Goal: Transaction & Acquisition: Purchase product/service

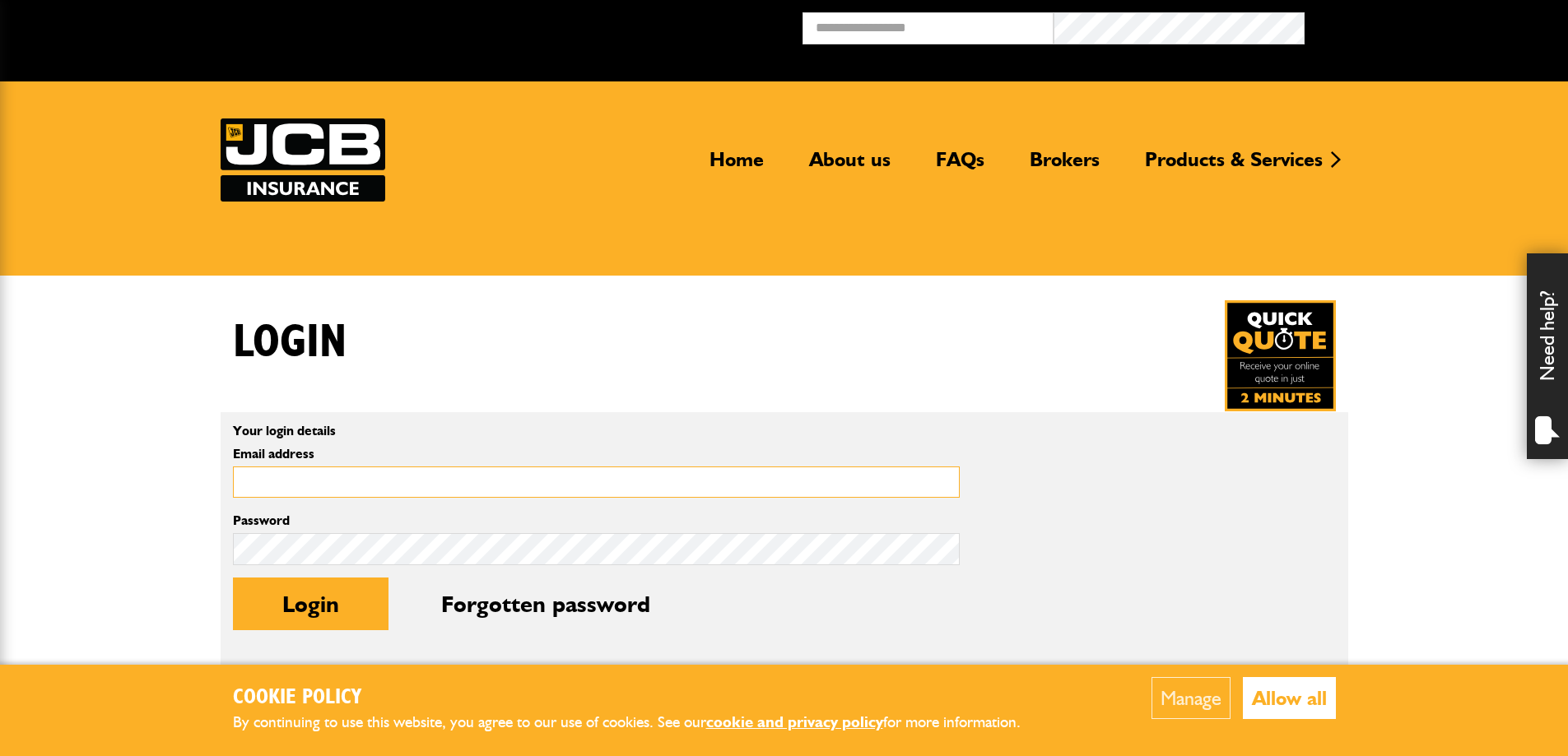
click at [300, 494] on input "Email address" at bounding box center [596, 482] width 727 height 32
type input "**********"
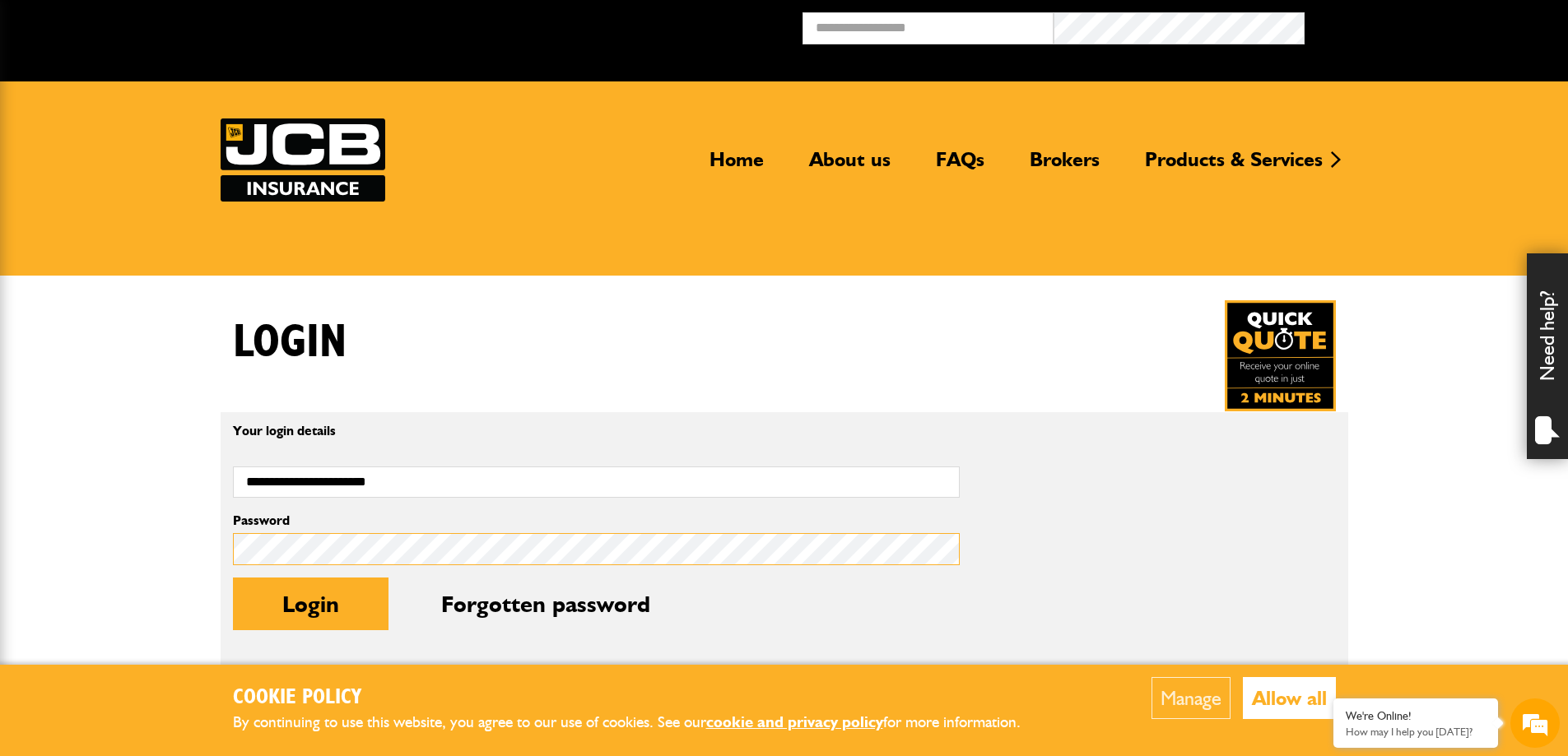
click at [233, 577] on button "Login" at bounding box center [311, 604] width 155 height 53
type input "**********"
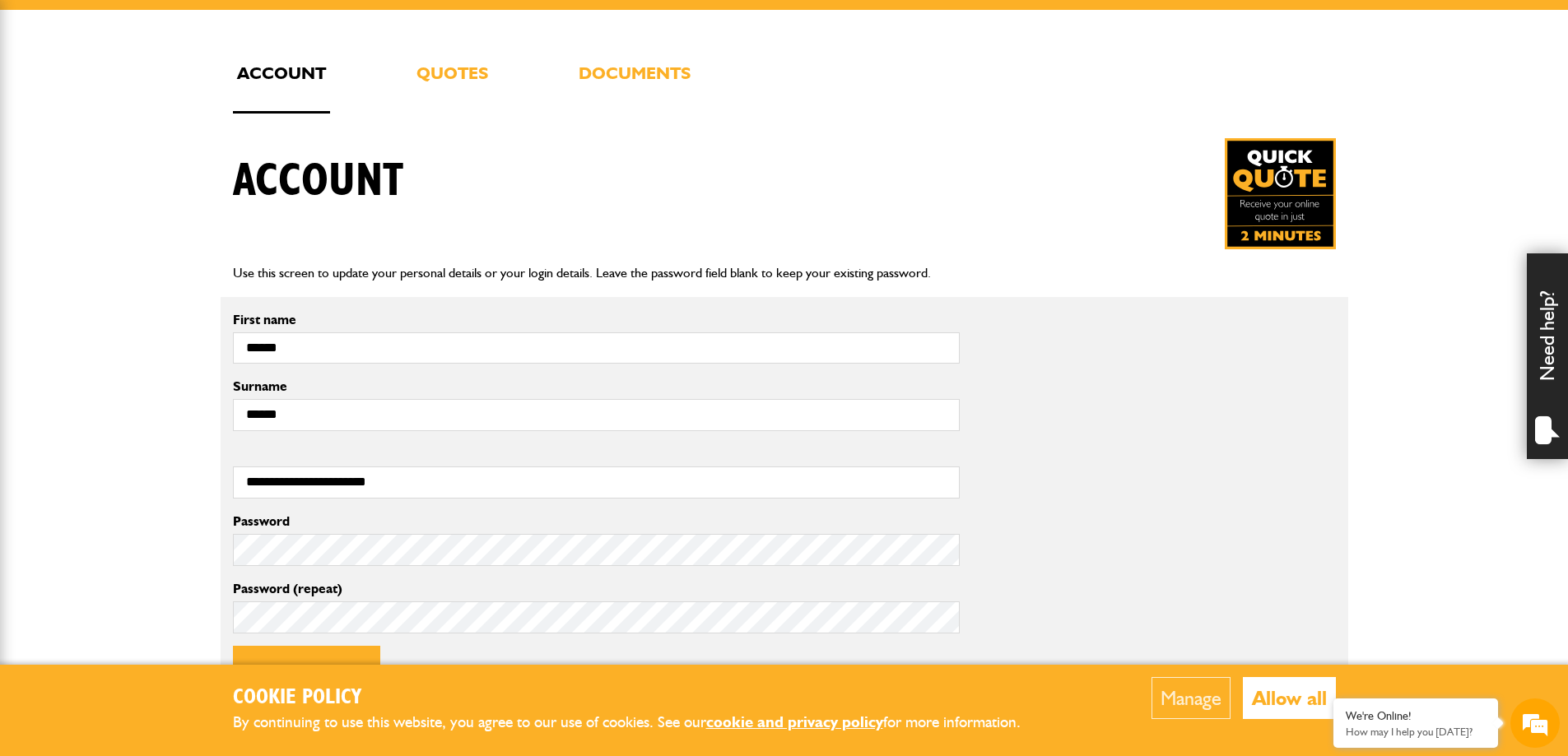
scroll to position [411, 0]
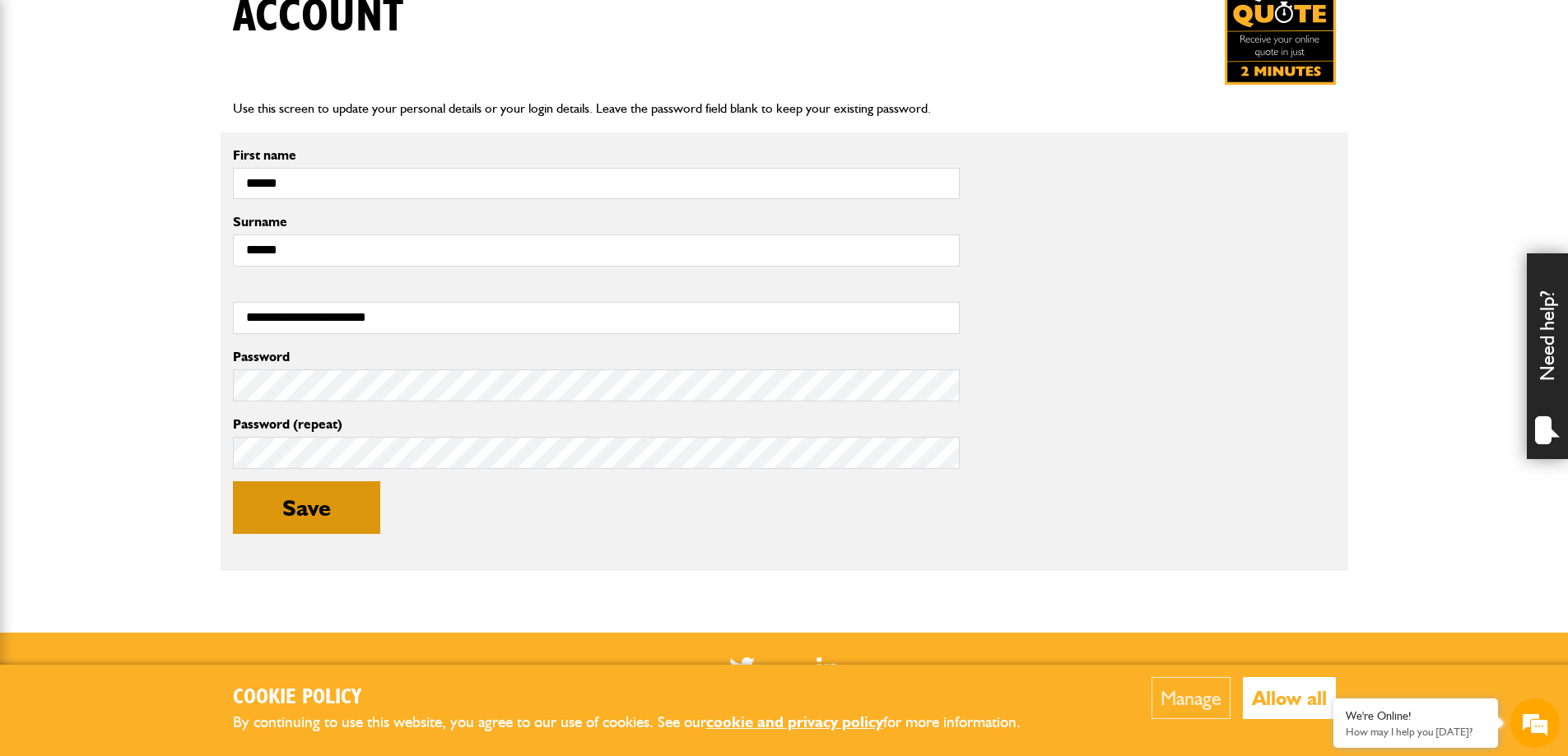
click at [283, 516] on button "Save" at bounding box center [307, 507] width 148 height 53
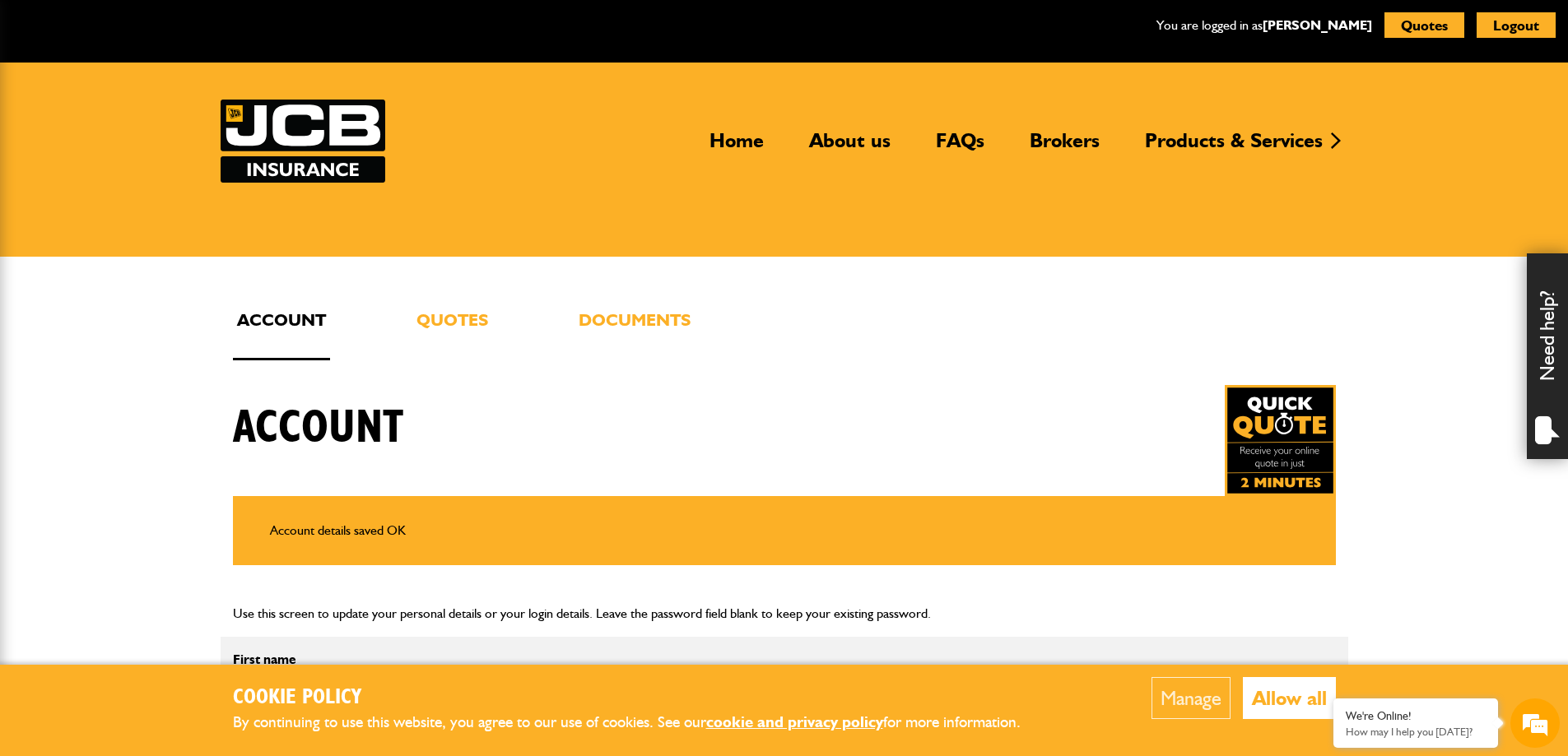
click at [1287, 695] on button "Allow all" at bounding box center [1289, 698] width 93 height 42
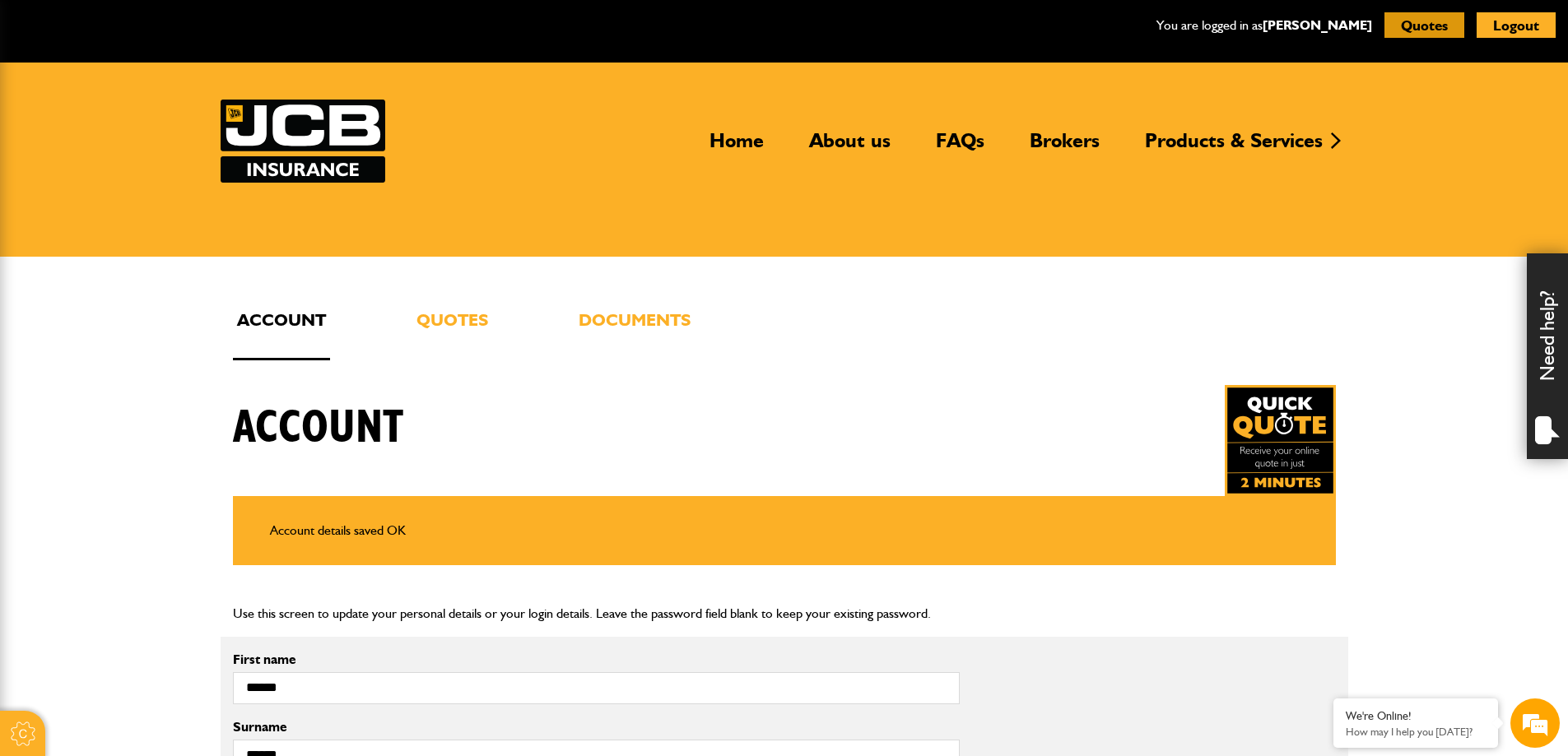
click at [1406, 19] on button "Quotes" at bounding box center [1423, 26] width 80 height 26
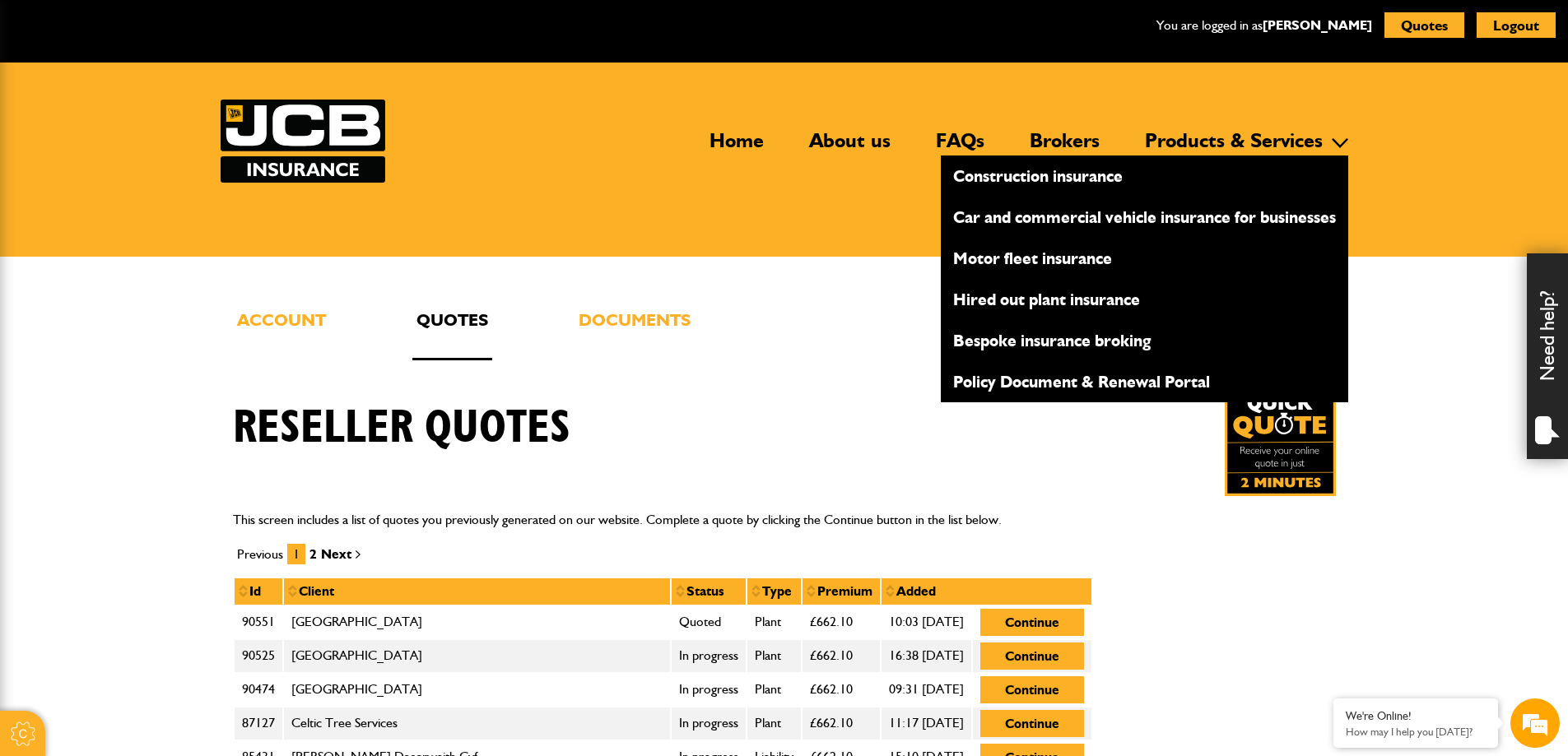
click at [994, 295] on link "Hired out plant insurance" at bounding box center [1144, 299] width 407 height 28
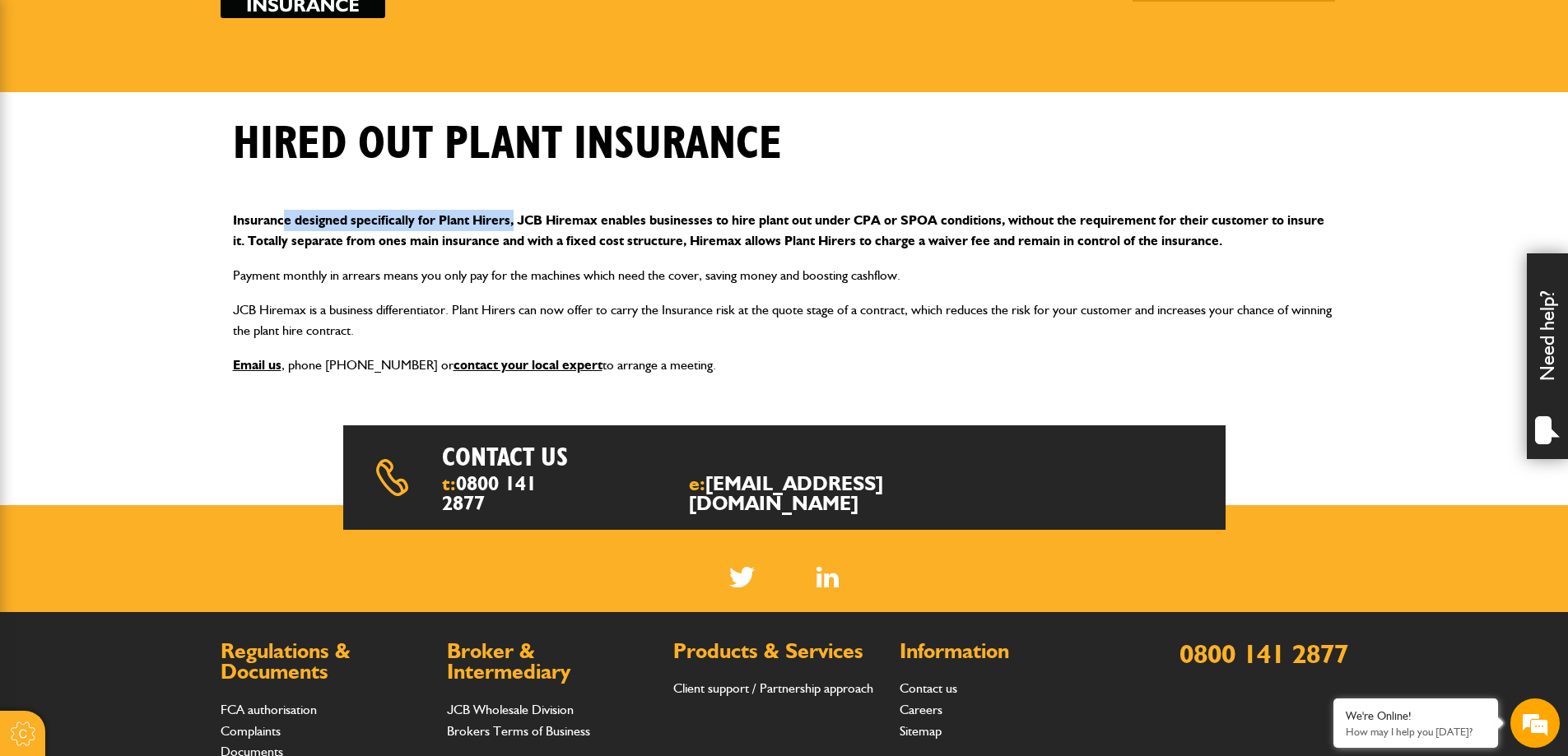
drag, startPoint x: 285, startPoint y: 221, endPoint x: 512, endPoint y: 221, distance: 227.0
click at [512, 221] on p "Insurance designed specifically for Plant Hirers, JCB Hiremax enables businesse…" at bounding box center [784, 230] width 1103 height 42
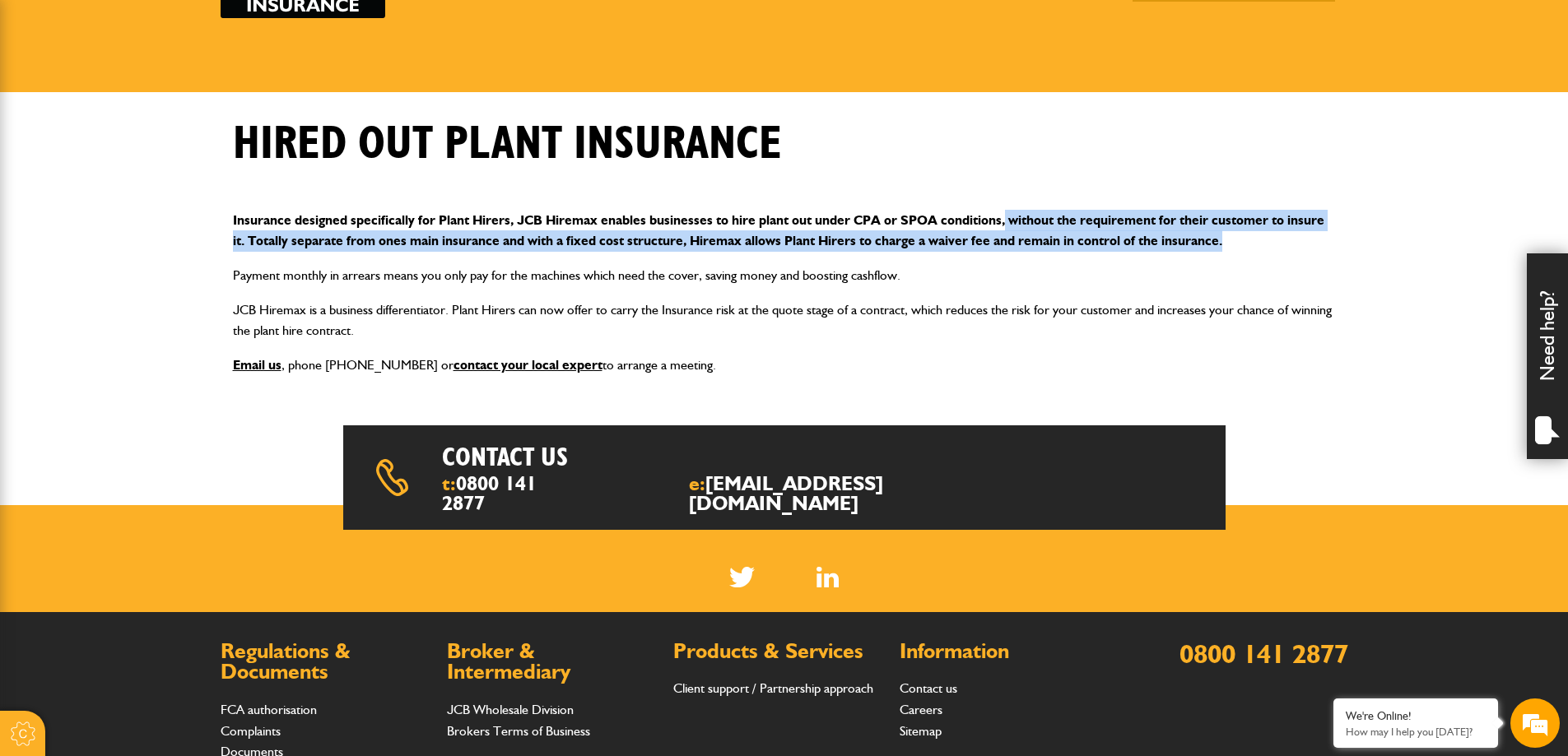
drag, startPoint x: 1021, startPoint y: 219, endPoint x: 1349, endPoint y: 244, distance: 329.0
click at [1349, 244] on body "Cookie Options You can control which cookies we use with the form below. Please…" at bounding box center [784, 423] width 1568 height 1175
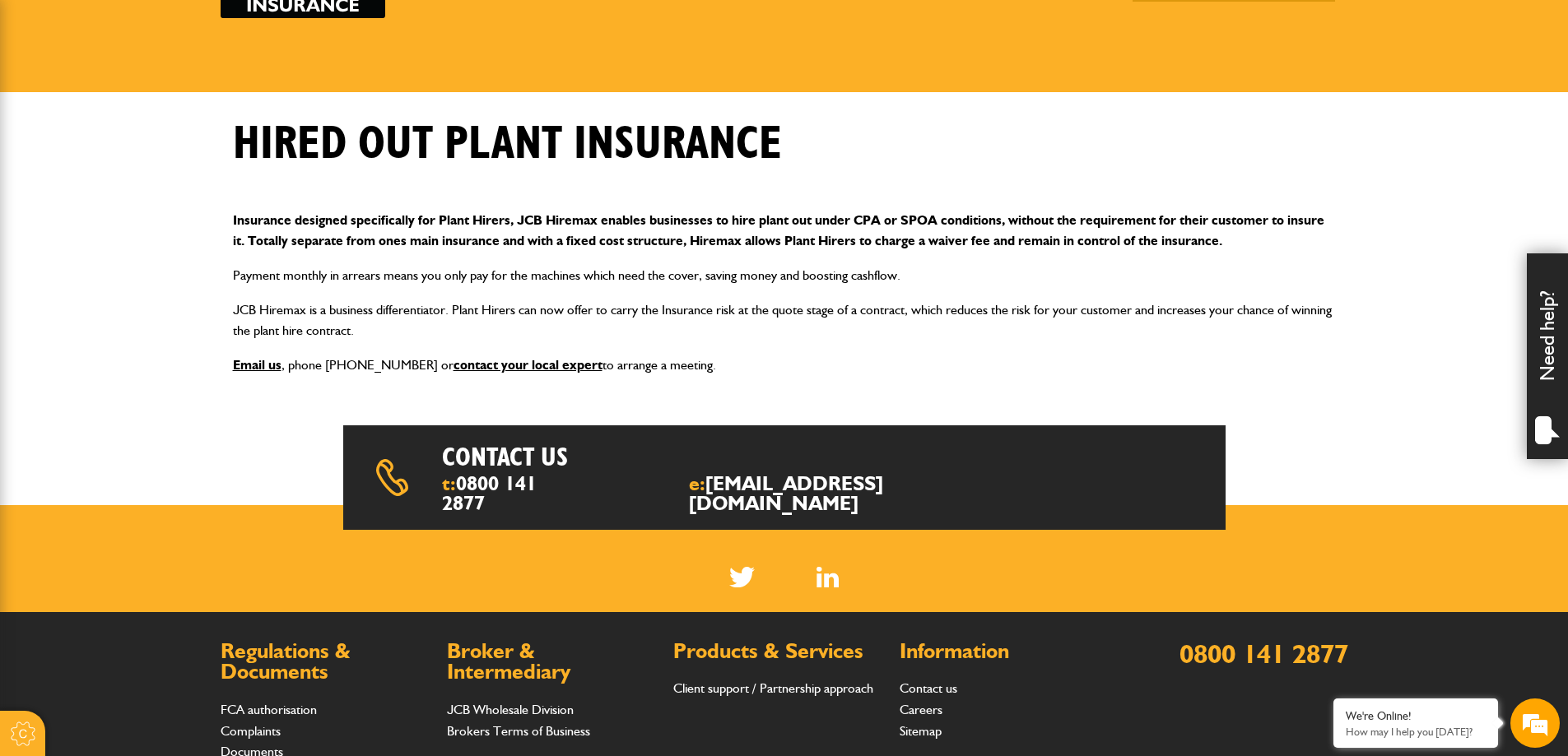
click at [340, 274] on p "Payment monthly in arrears means you only pay for the machines which need the c…" at bounding box center [784, 275] width 1103 height 22
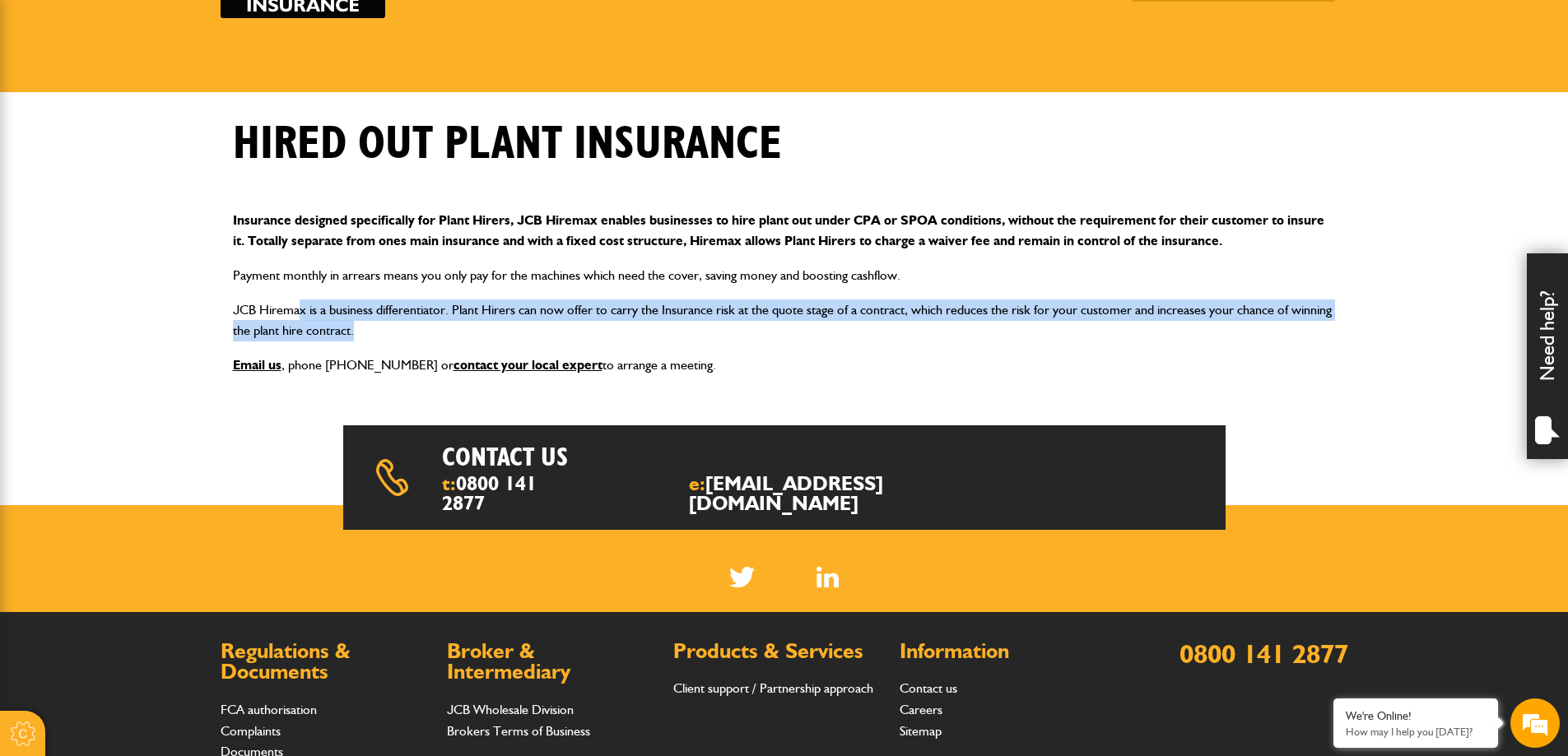
drag, startPoint x: 301, startPoint y: 310, endPoint x: 685, endPoint y: 324, distance: 384.3
click at [685, 324] on p "JCB Hiremax is a business differentiator. Plant Hirers can now offer to carry t…" at bounding box center [784, 320] width 1103 height 42
click at [497, 330] on p "JCB Hiremax is a business differentiator. Plant Hirers can now offer to carry t…" at bounding box center [784, 320] width 1103 height 42
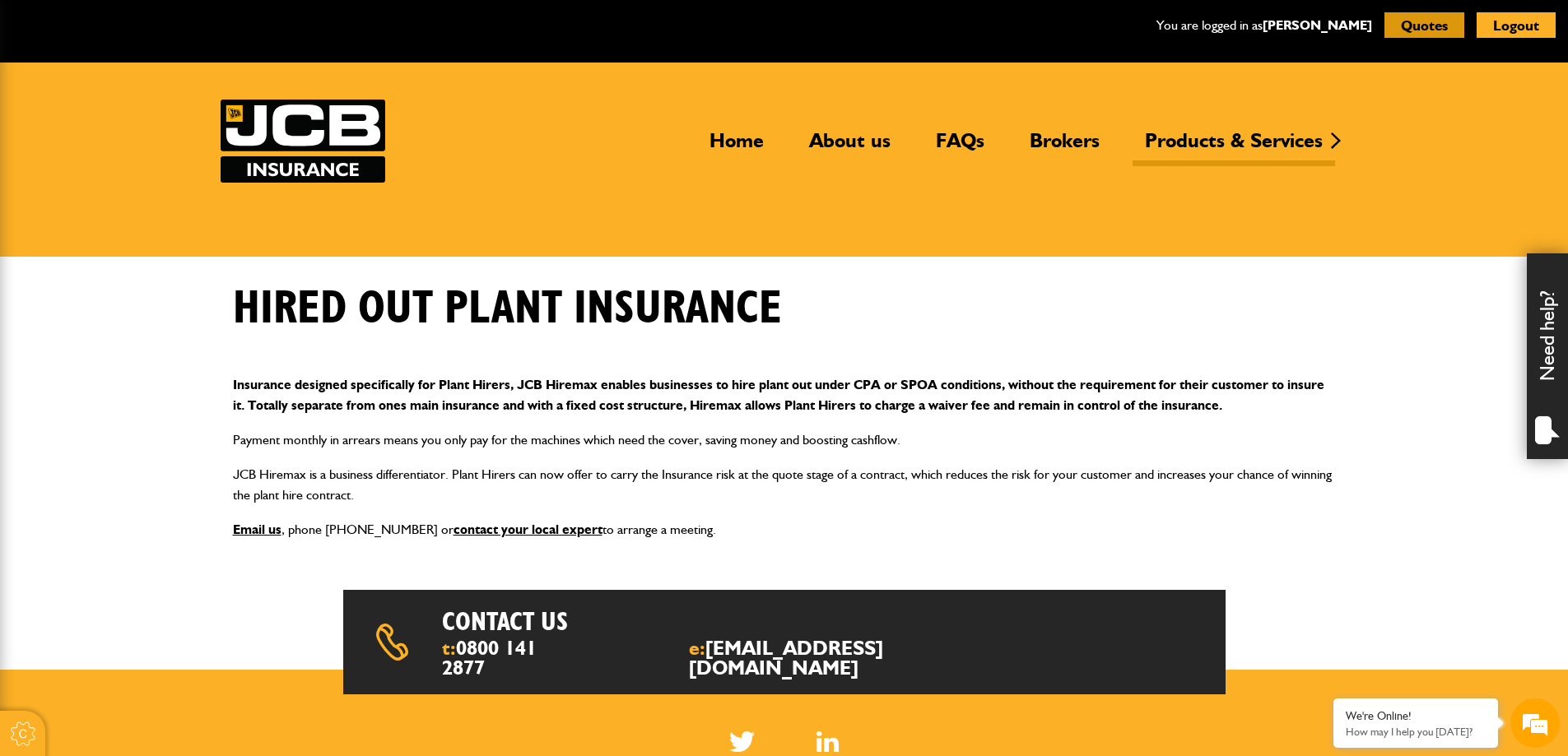
click at [1429, 26] on button "Quotes" at bounding box center [1423, 26] width 80 height 26
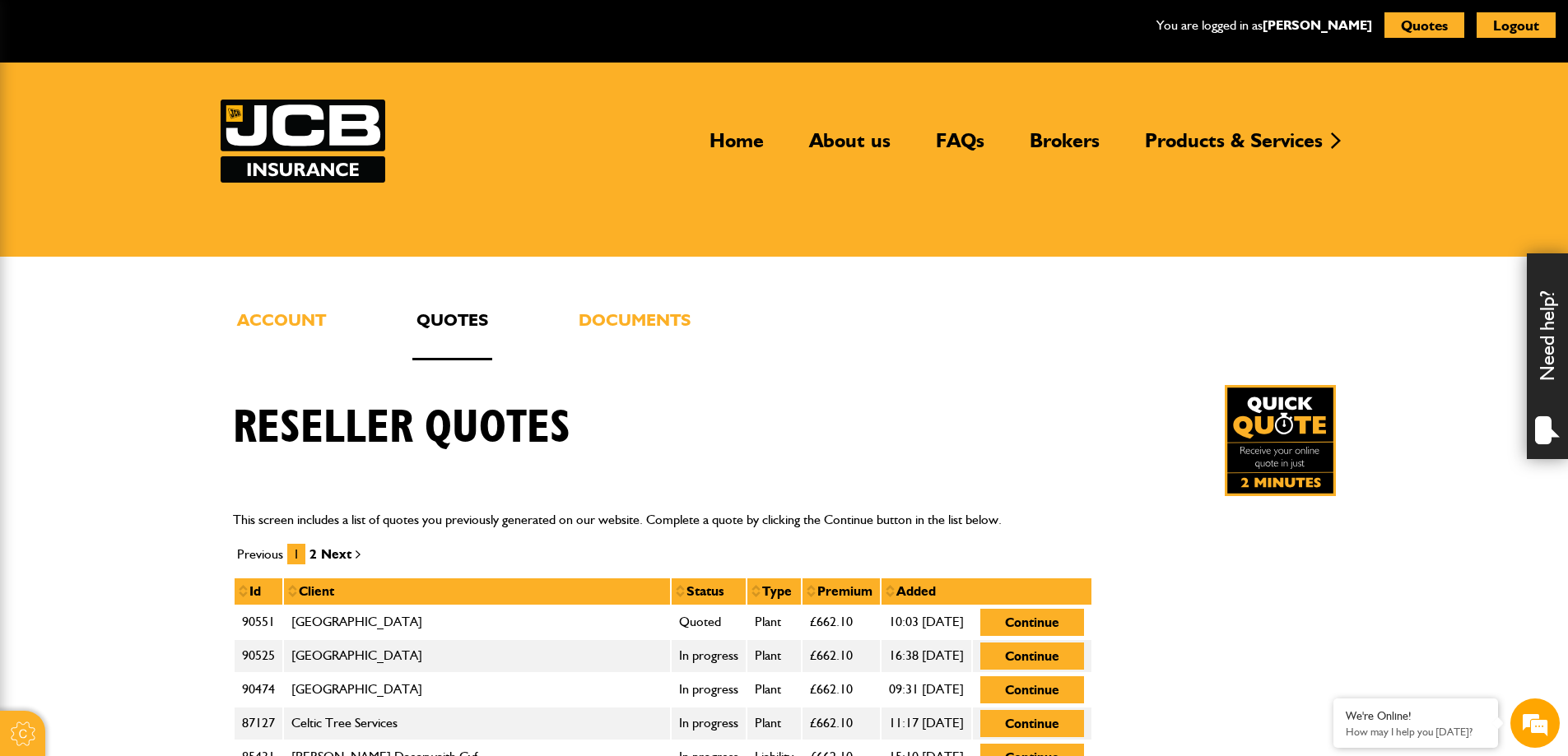
click at [1265, 438] on img at bounding box center [1280, 440] width 111 height 111
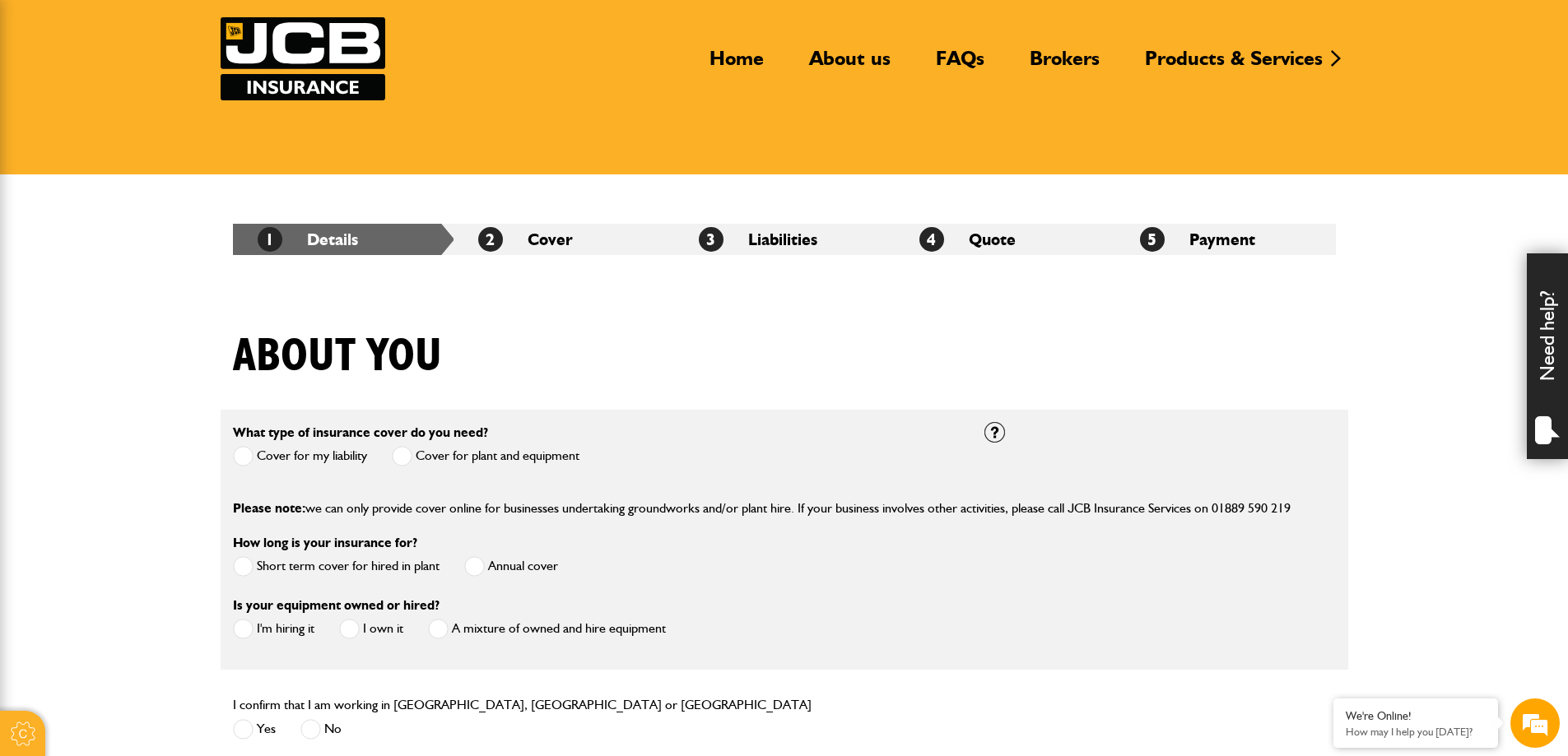
scroll to position [247, 0]
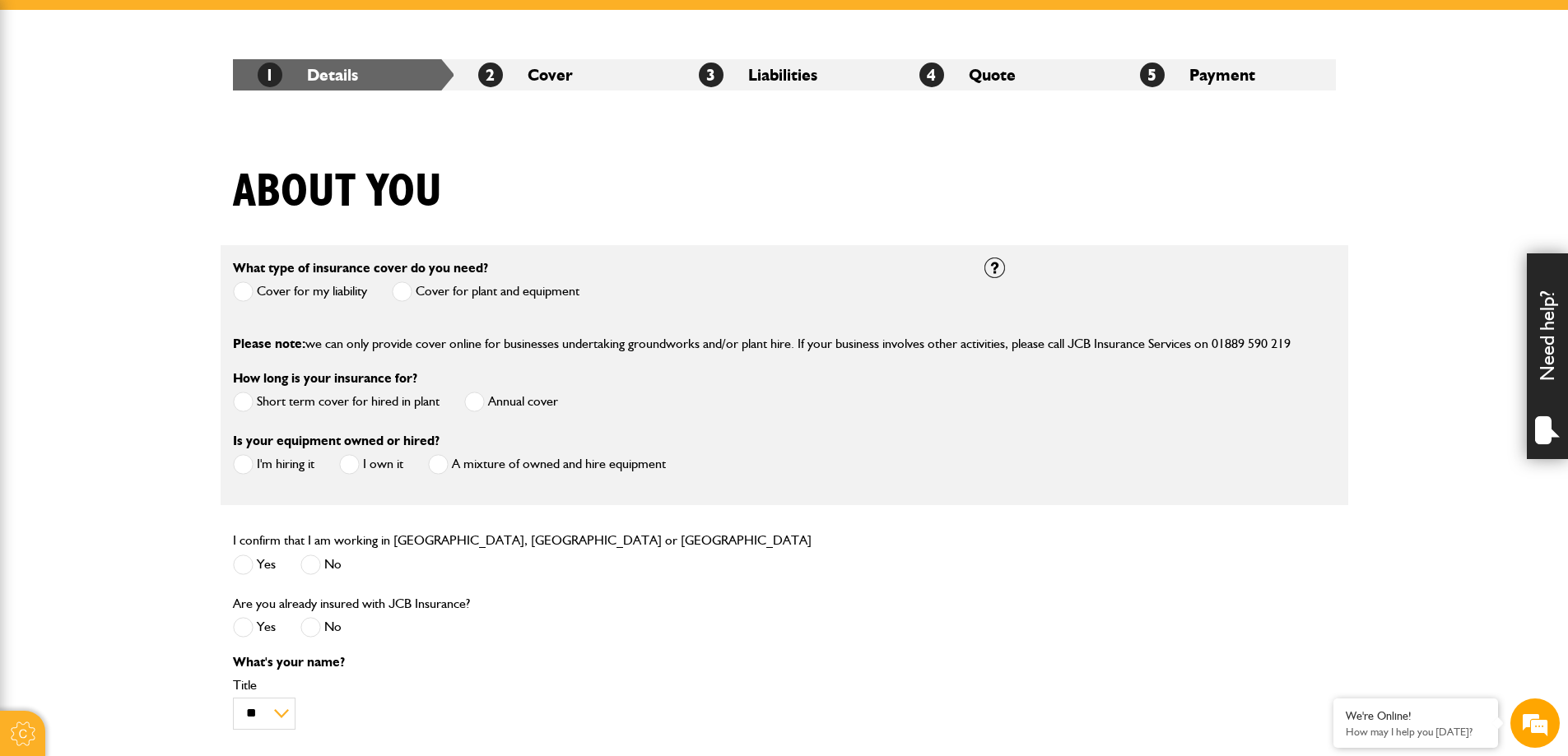
click at [406, 293] on span at bounding box center [401, 291] width 21 height 21
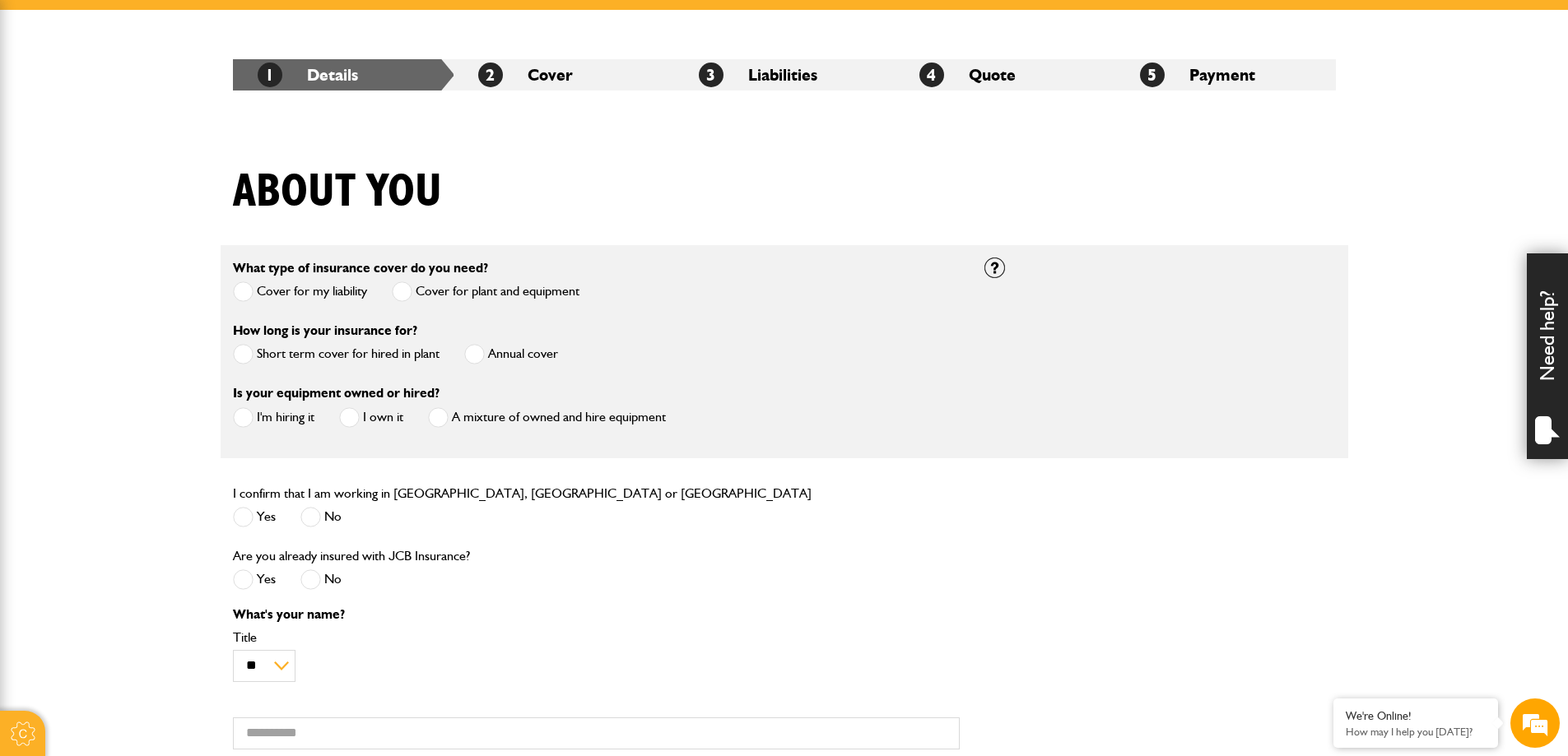
click at [480, 352] on span at bounding box center [474, 354] width 21 height 21
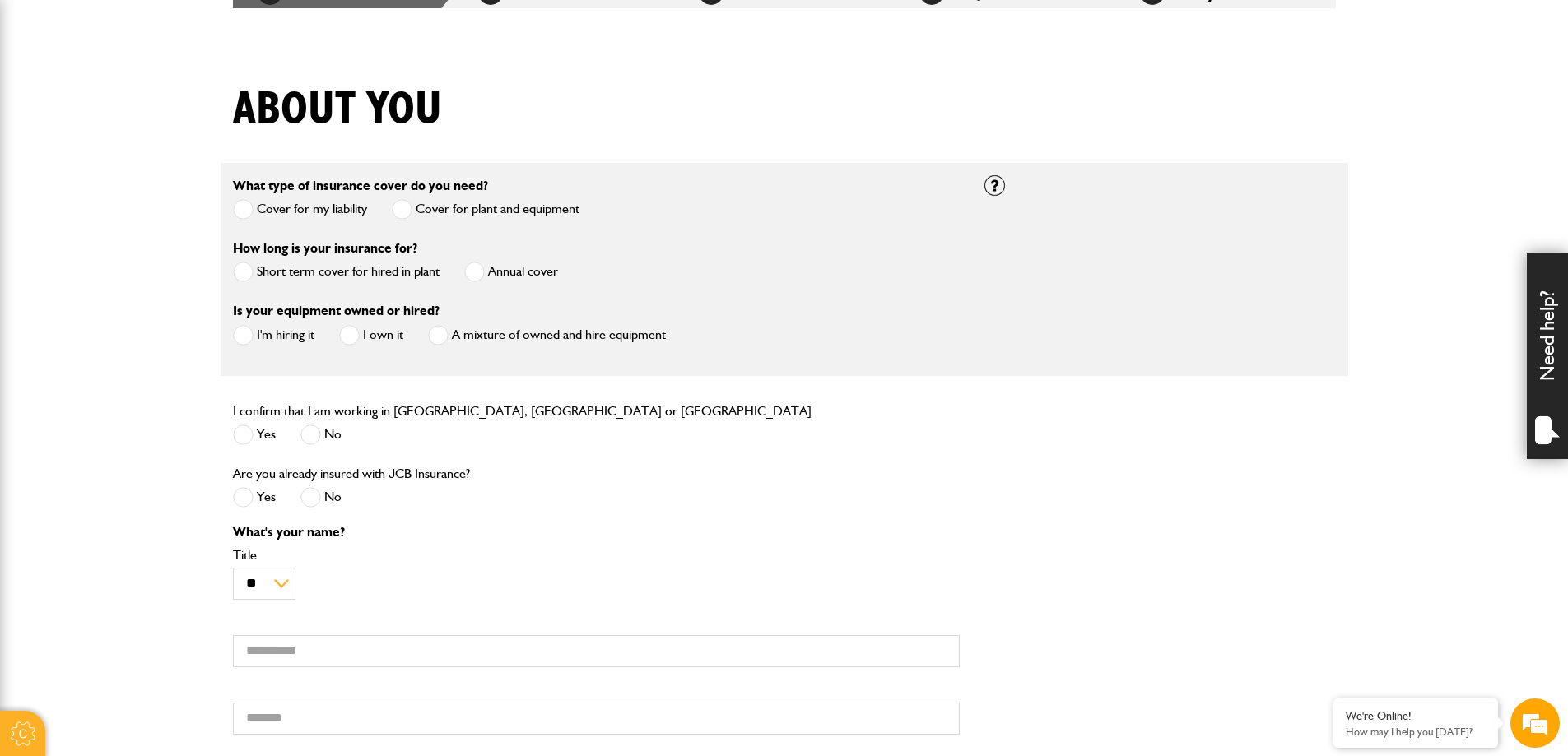
click at [441, 335] on span at bounding box center [438, 334] width 21 height 21
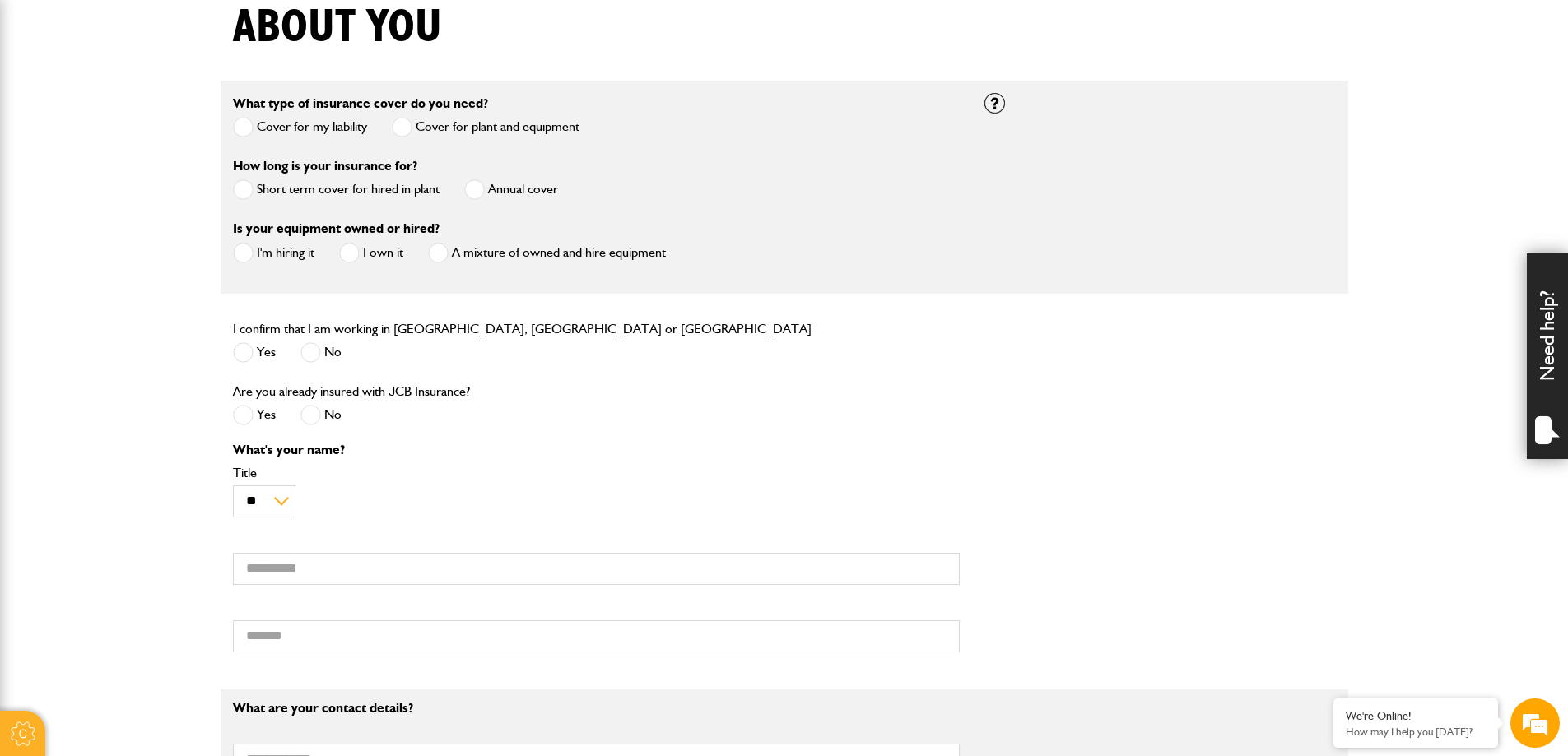
scroll to position [494, 0]
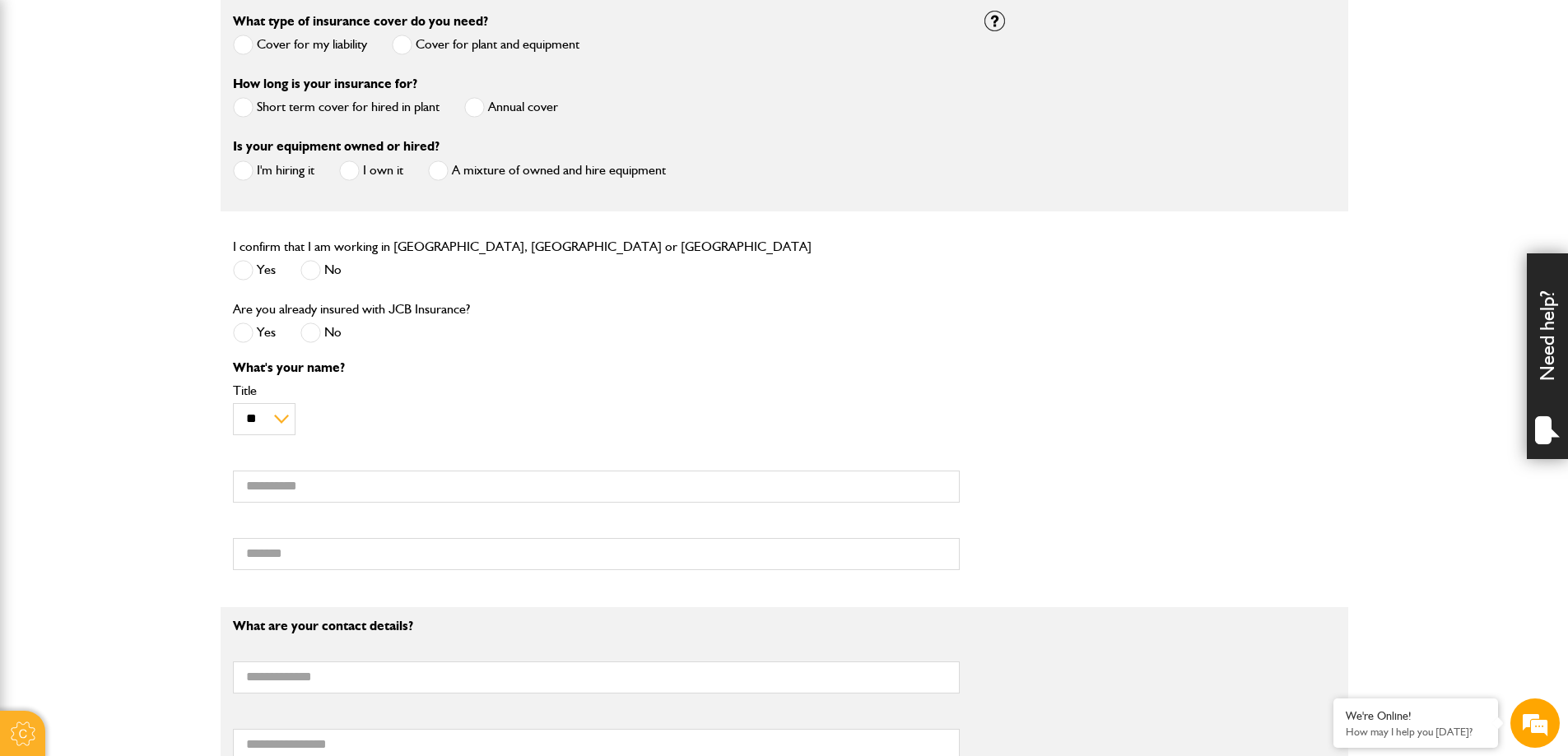
click at [354, 174] on span at bounding box center [349, 170] width 21 height 21
click at [245, 268] on span at bounding box center [243, 269] width 21 height 21
click at [310, 335] on span at bounding box center [310, 332] width 21 height 21
click at [283, 488] on input "First name" at bounding box center [596, 487] width 727 height 32
type input "***"
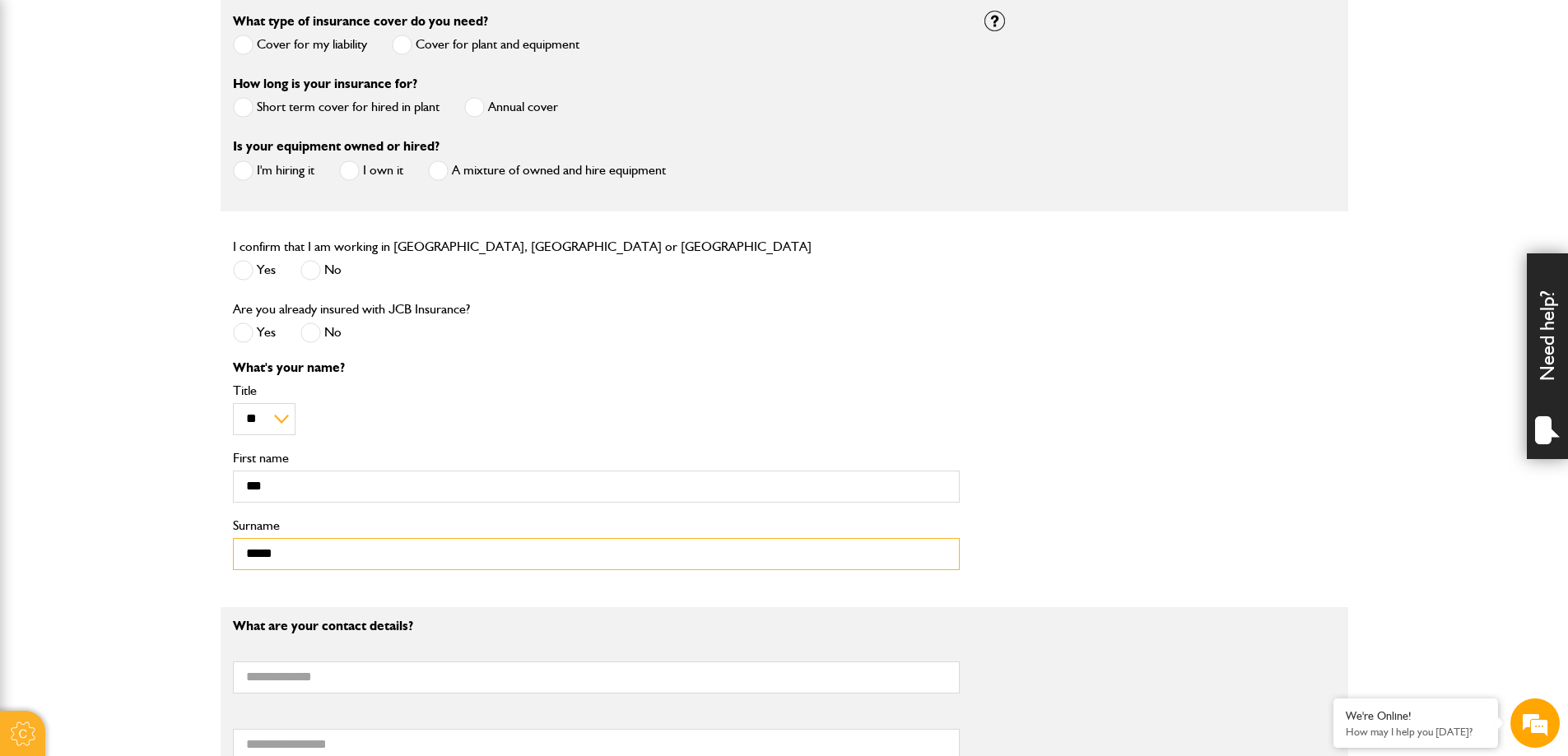
scroll to position [740, 0]
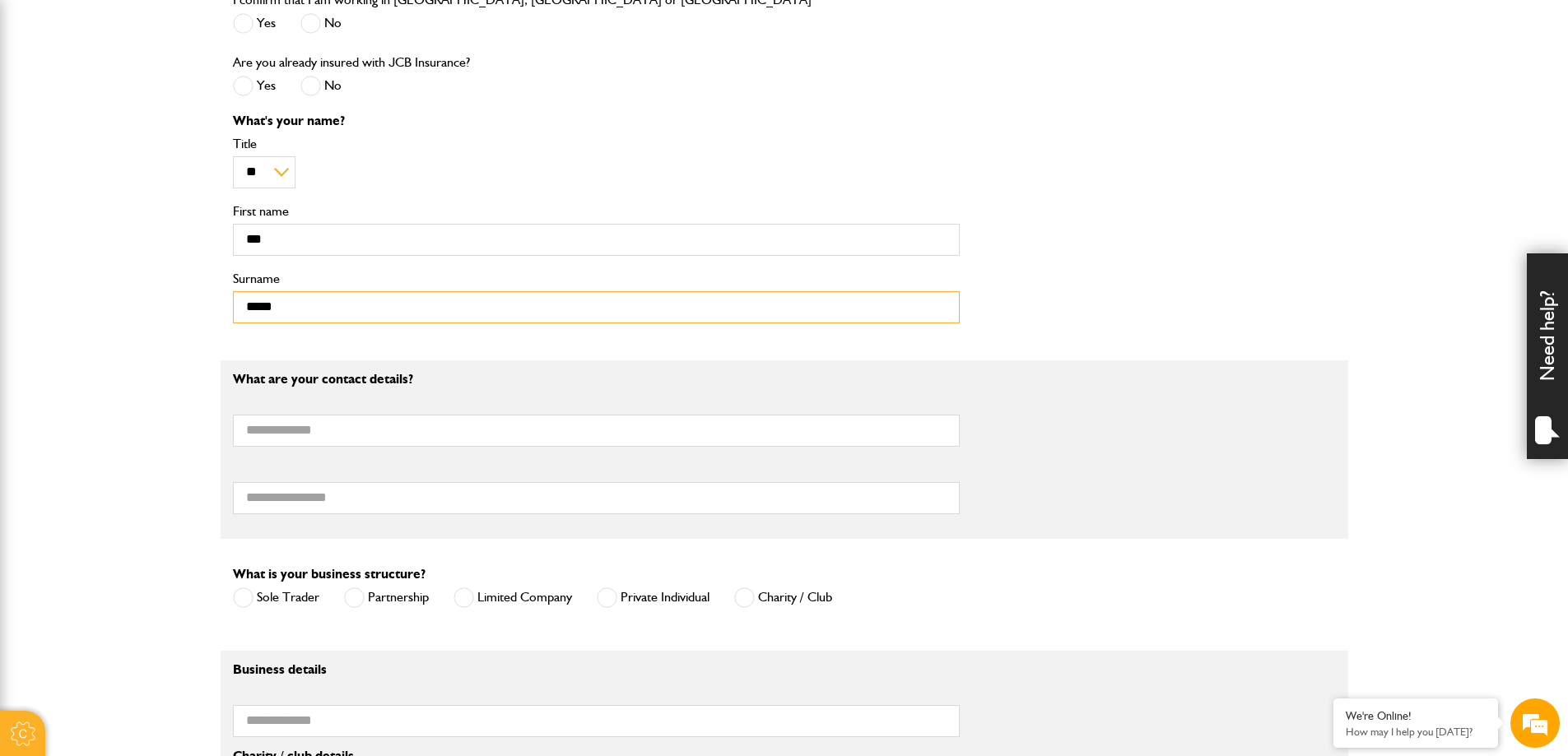
type input "*****"
click at [307, 440] on input "Email address" at bounding box center [596, 431] width 727 height 32
type input "**********"
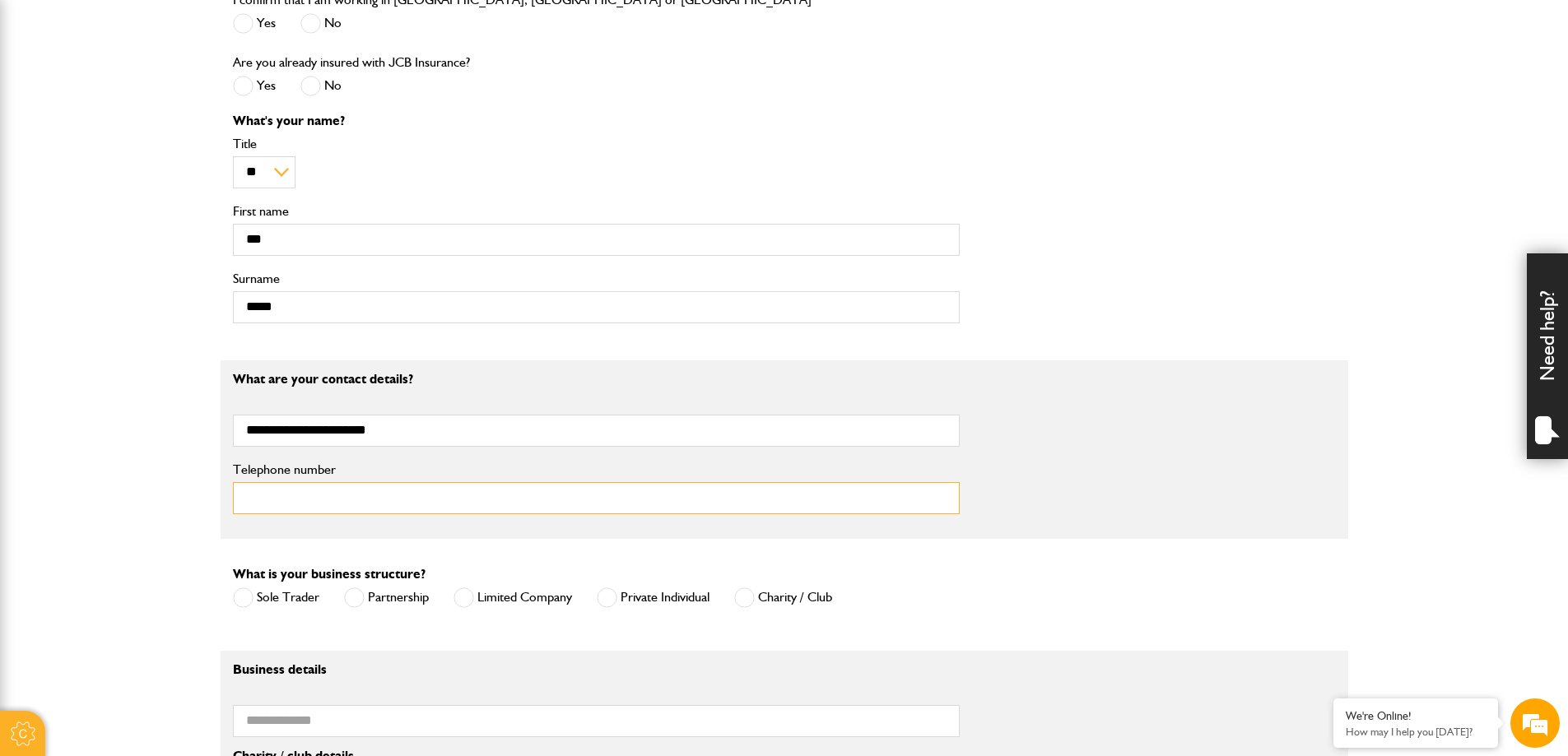
click at [318, 501] on input "Telephone number" at bounding box center [596, 497] width 727 height 32
type input "**********"
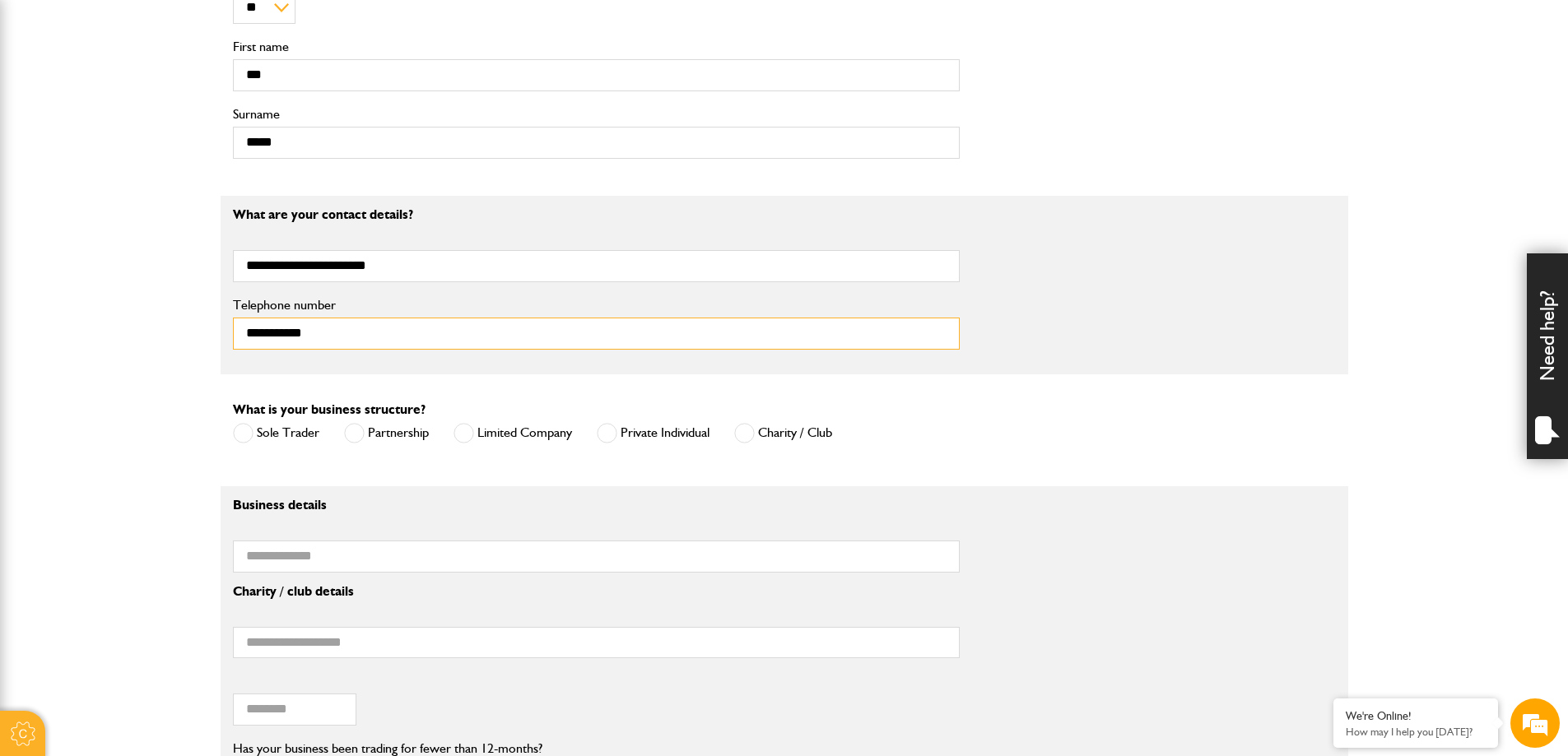
scroll to position [987, 0]
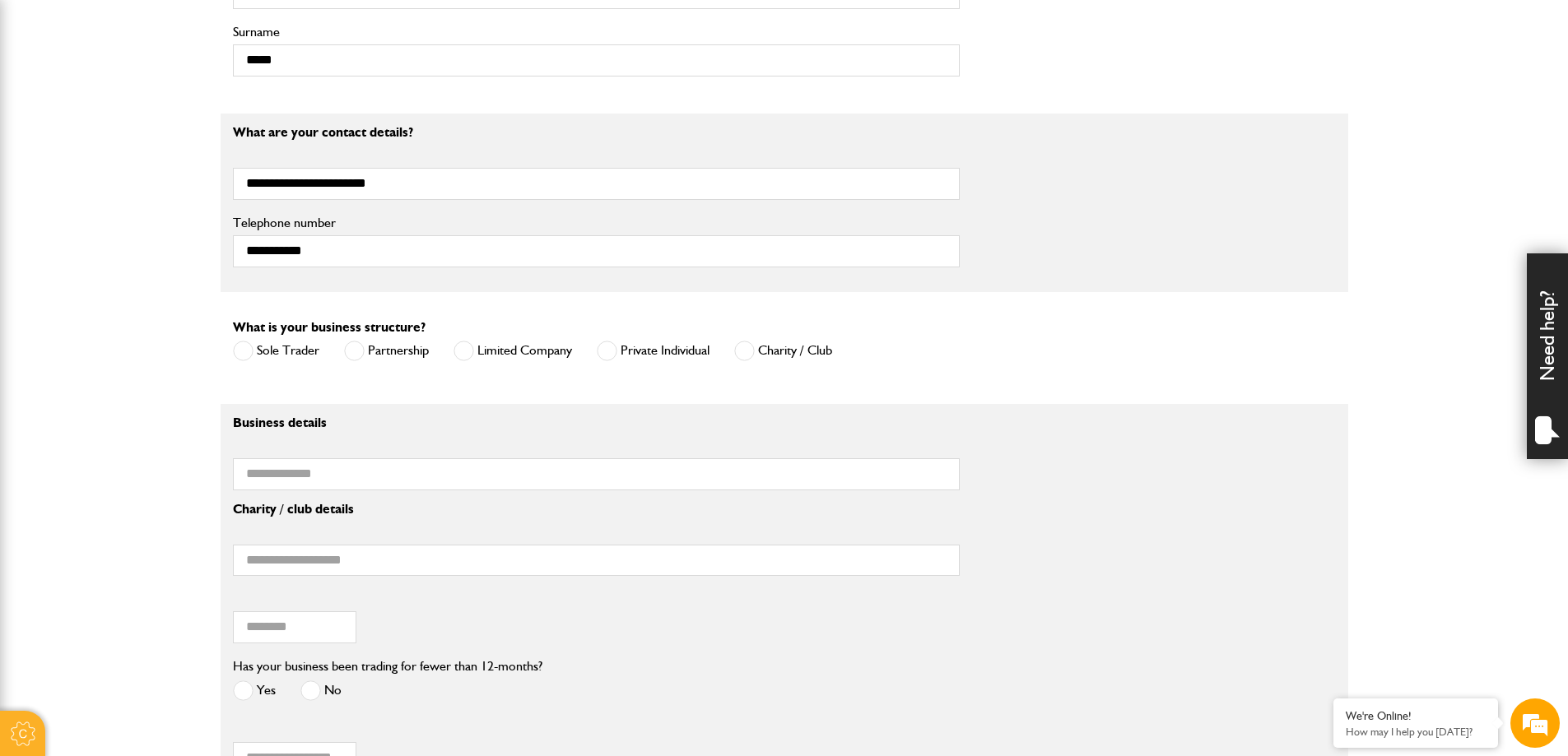
click at [243, 354] on span at bounding box center [243, 350] width 21 height 21
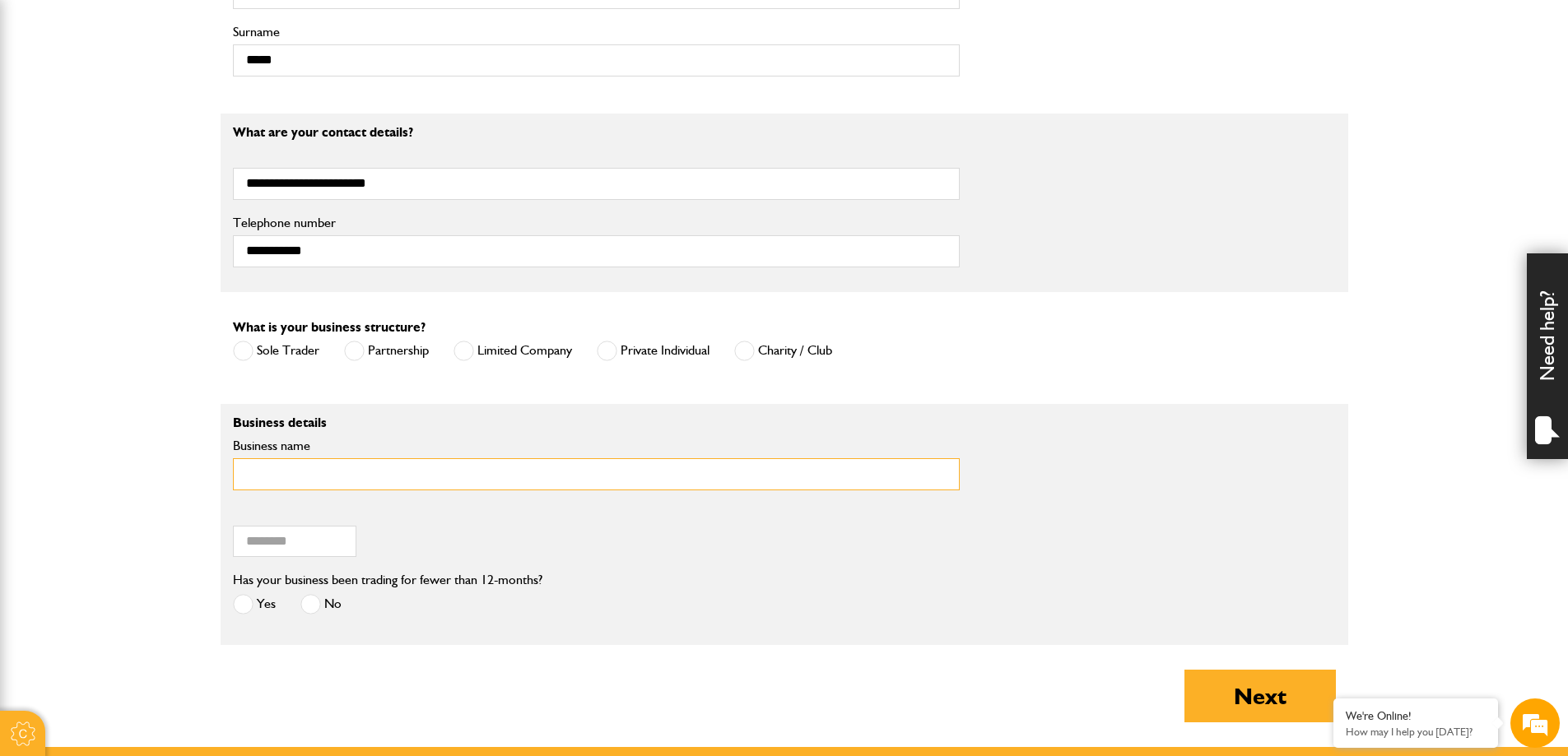
click at [265, 480] on input "Business name" at bounding box center [596, 474] width 727 height 32
type input "*********"
click at [270, 540] on input "Postcode of your correspondence address" at bounding box center [295, 542] width 124 height 32
type input "********"
click at [314, 609] on span at bounding box center [310, 604] width 21 height 21
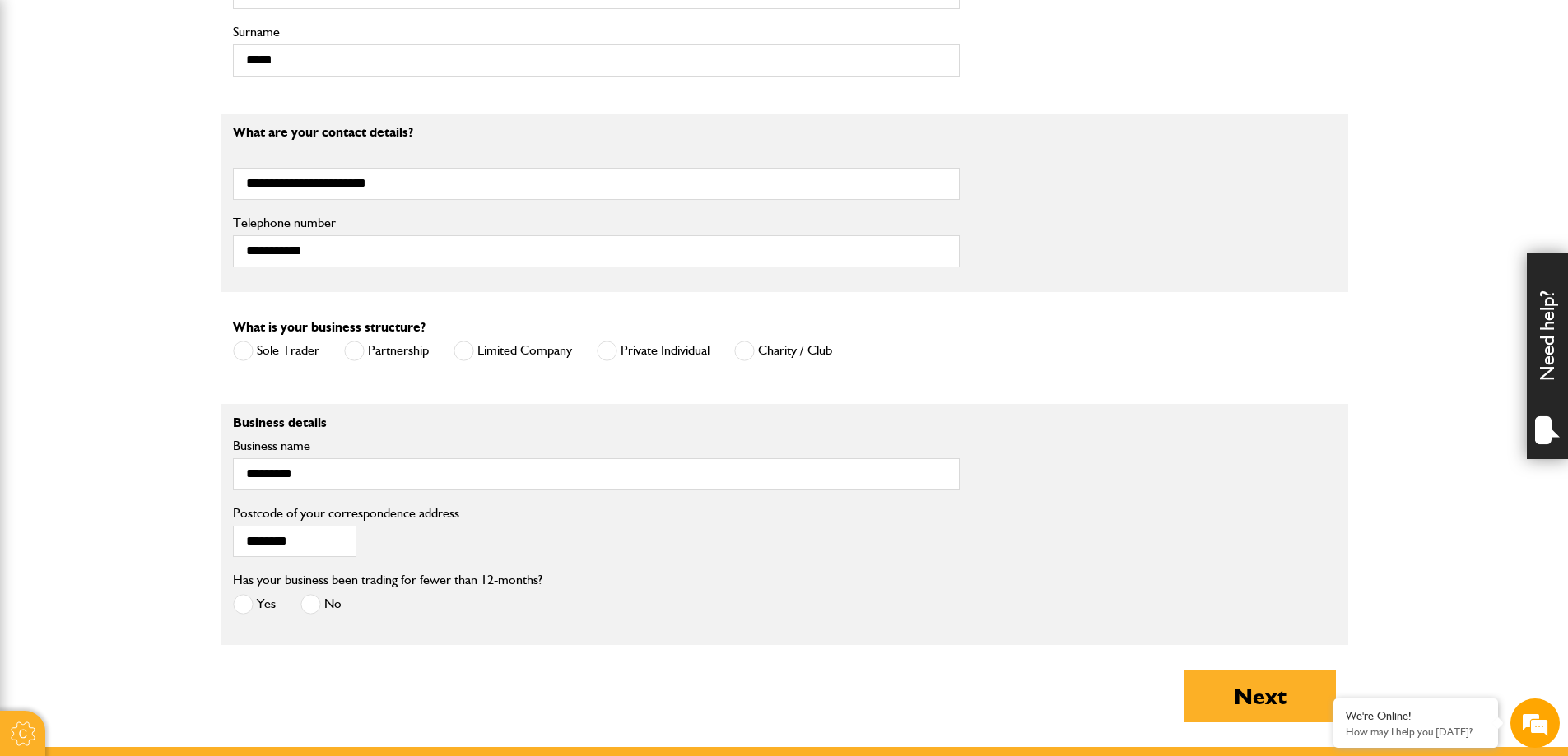
scroll to position [1070, 0]
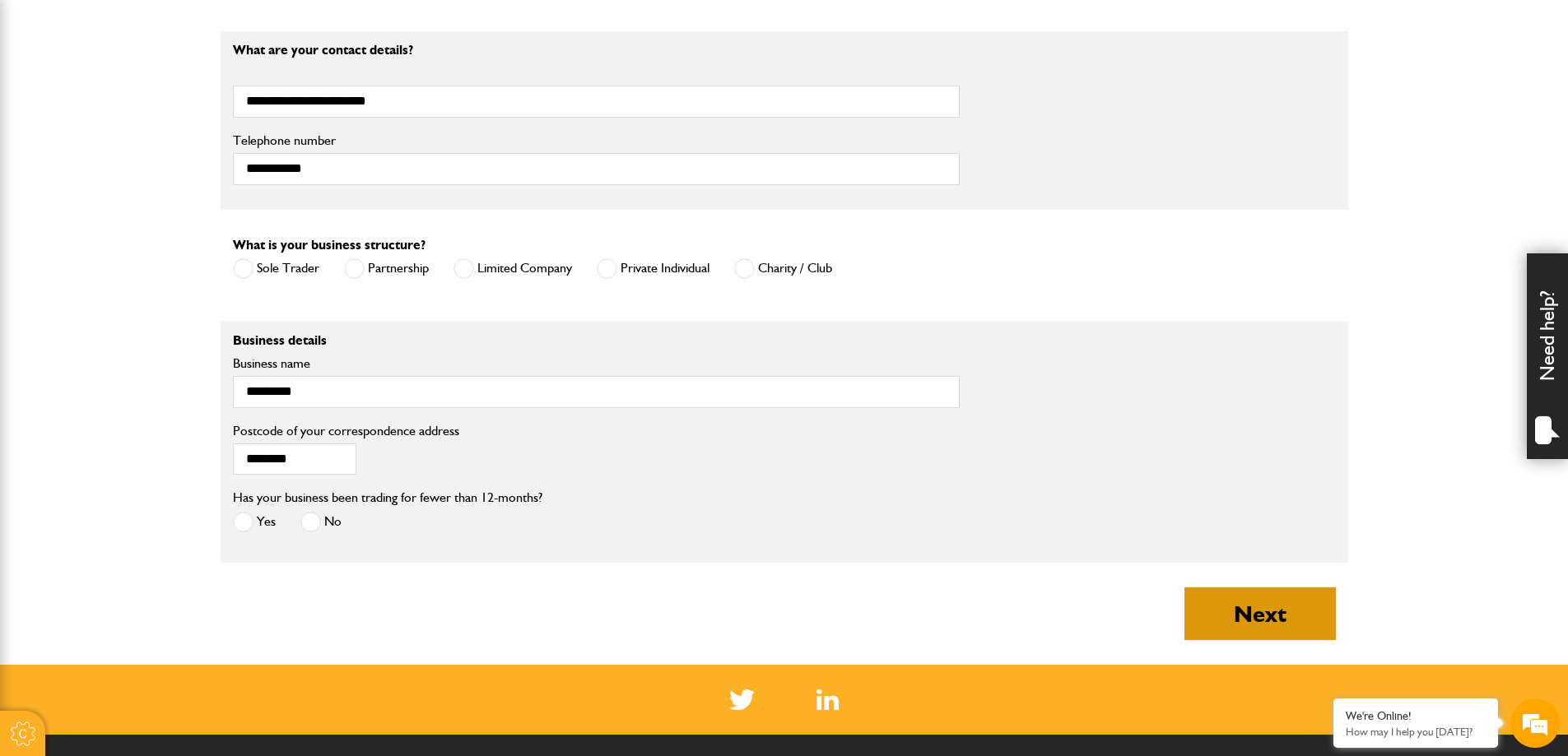
click at [1224, 613] on button "Next" at bounding box center [1260, 613] width 151 height 53
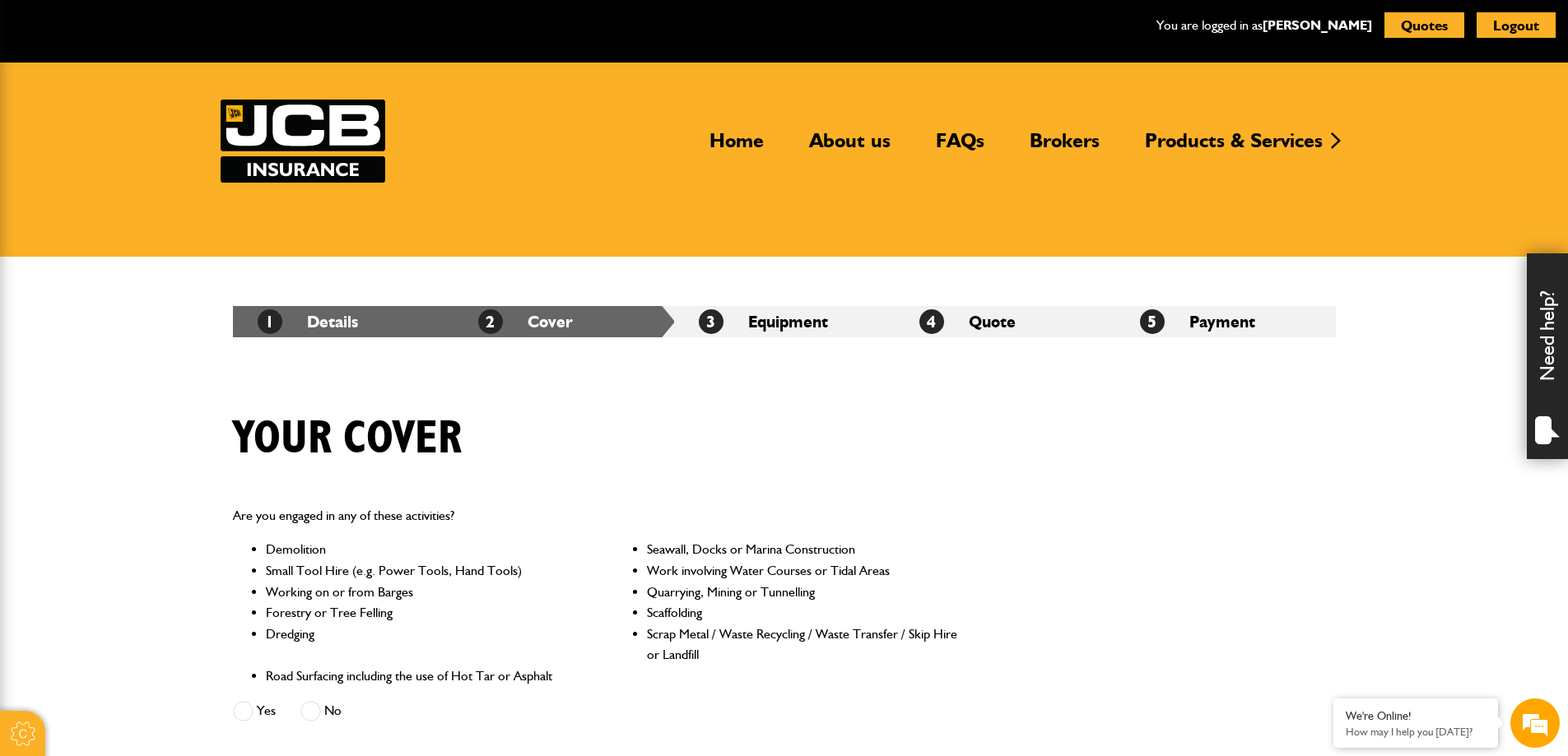
scroll to position [164, 0]
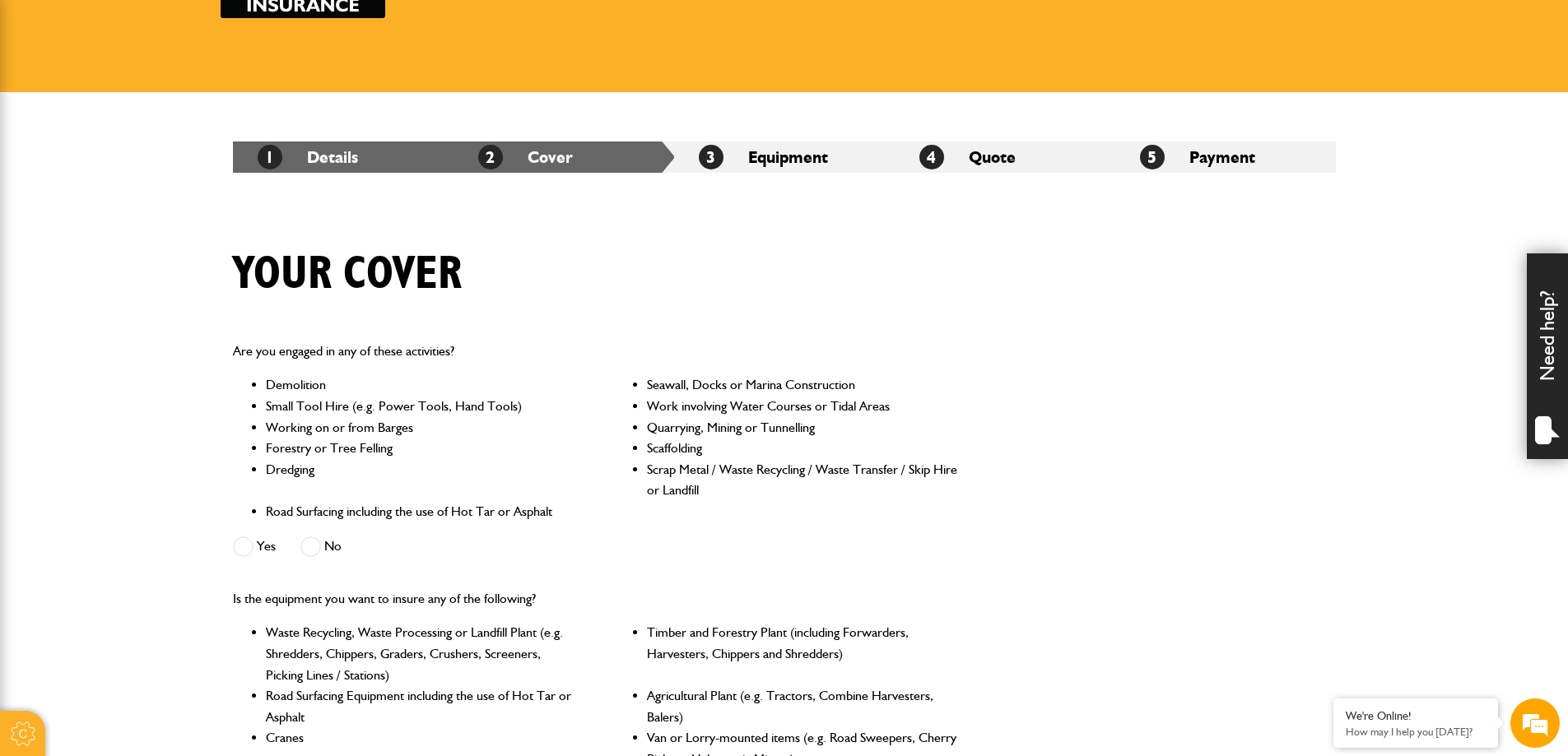
click at [307, 552] on span at bounding box center [310, 547] width 21 height 21
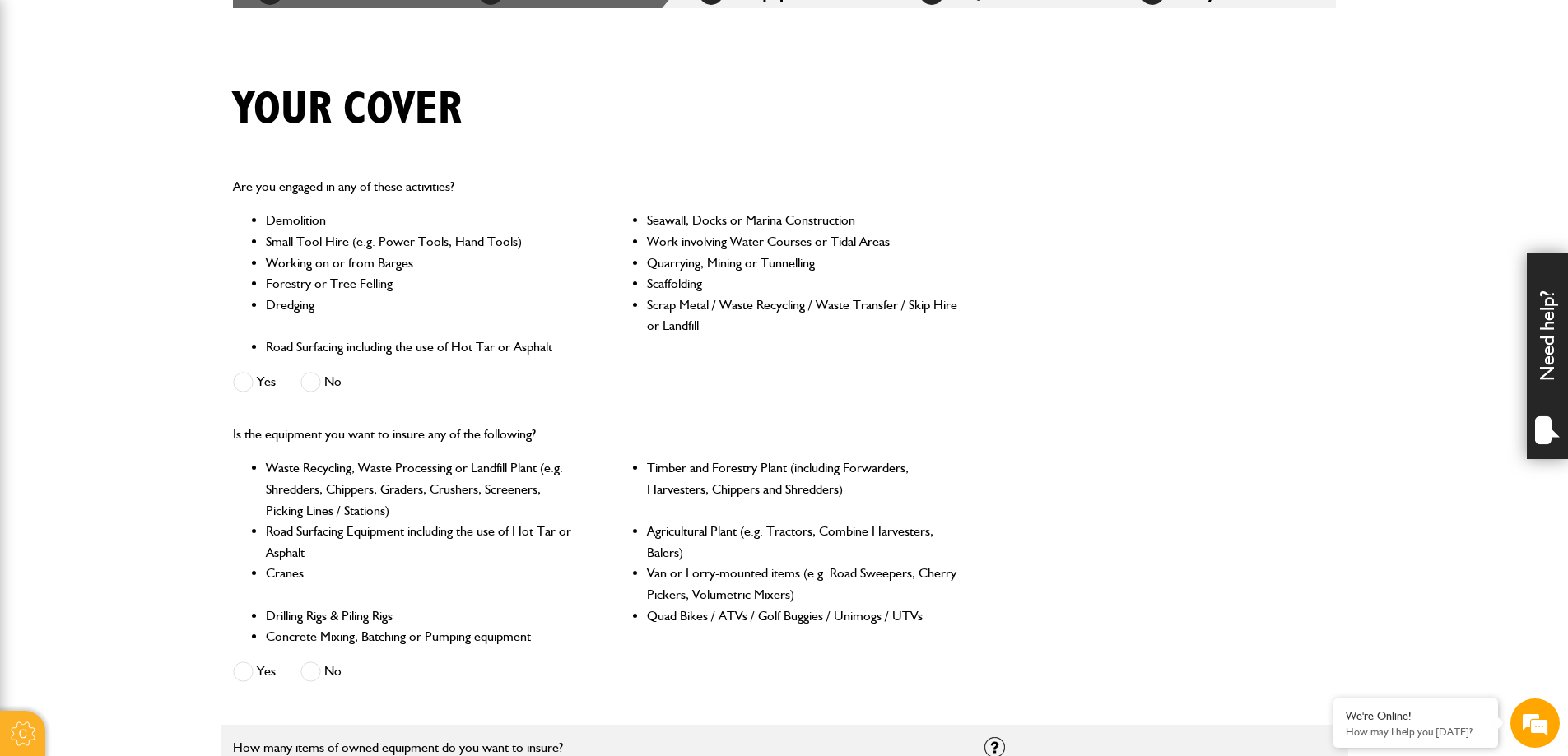
scroll to position [411, 0]
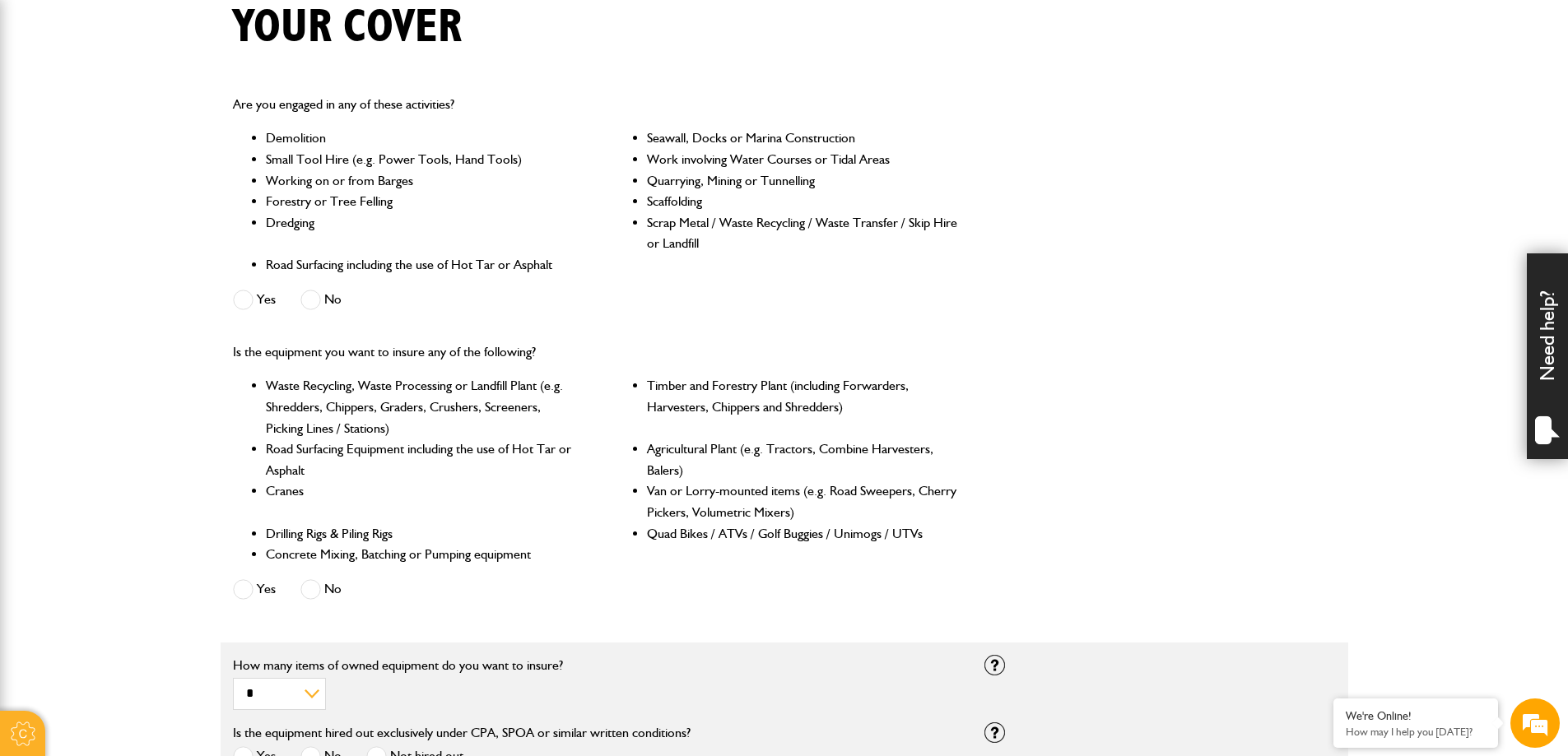
drag, startPoint x: 312, startPoint y: 590, endPoint x: 323, endPoint y: 586, distance: 11.7
click at [313, 591] on span at bounding box center [310, 589] width 21 height 21
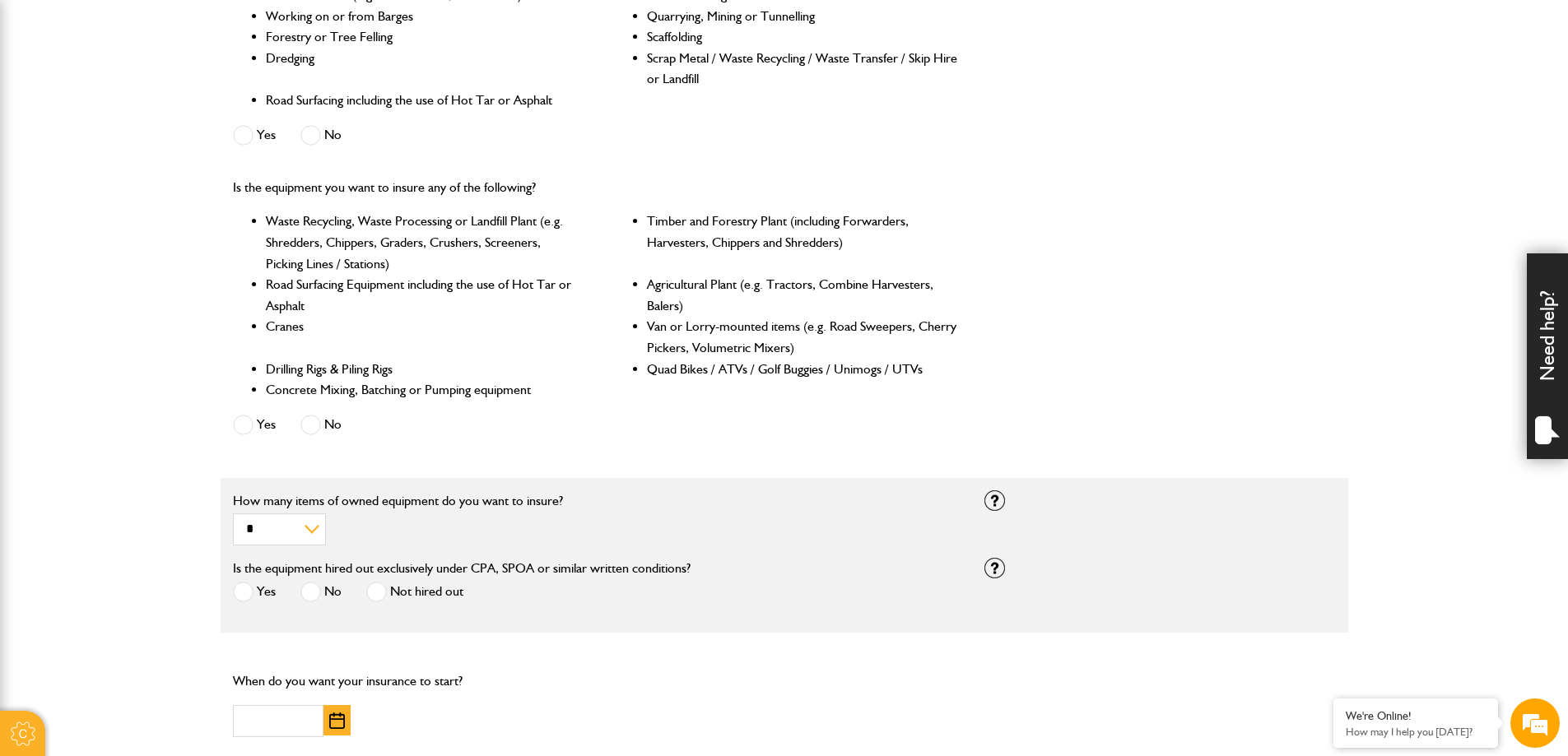
scroll to position [823, 0]
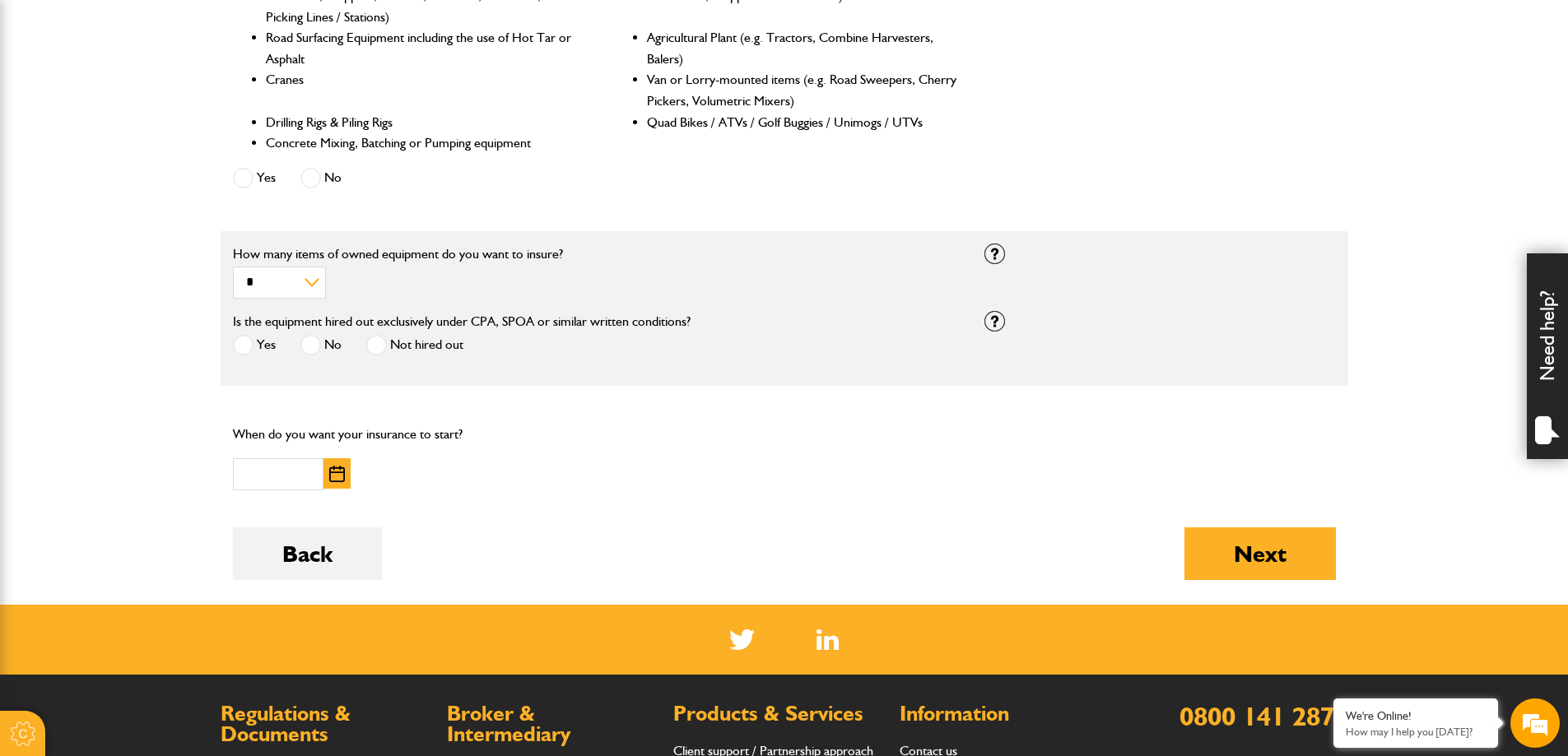
click at [316, 343] on span at bounding box center [310, 345] width 21 height 21
click at [277, 474] on input "text" at bounding box center [278, 474] width 90 height 32
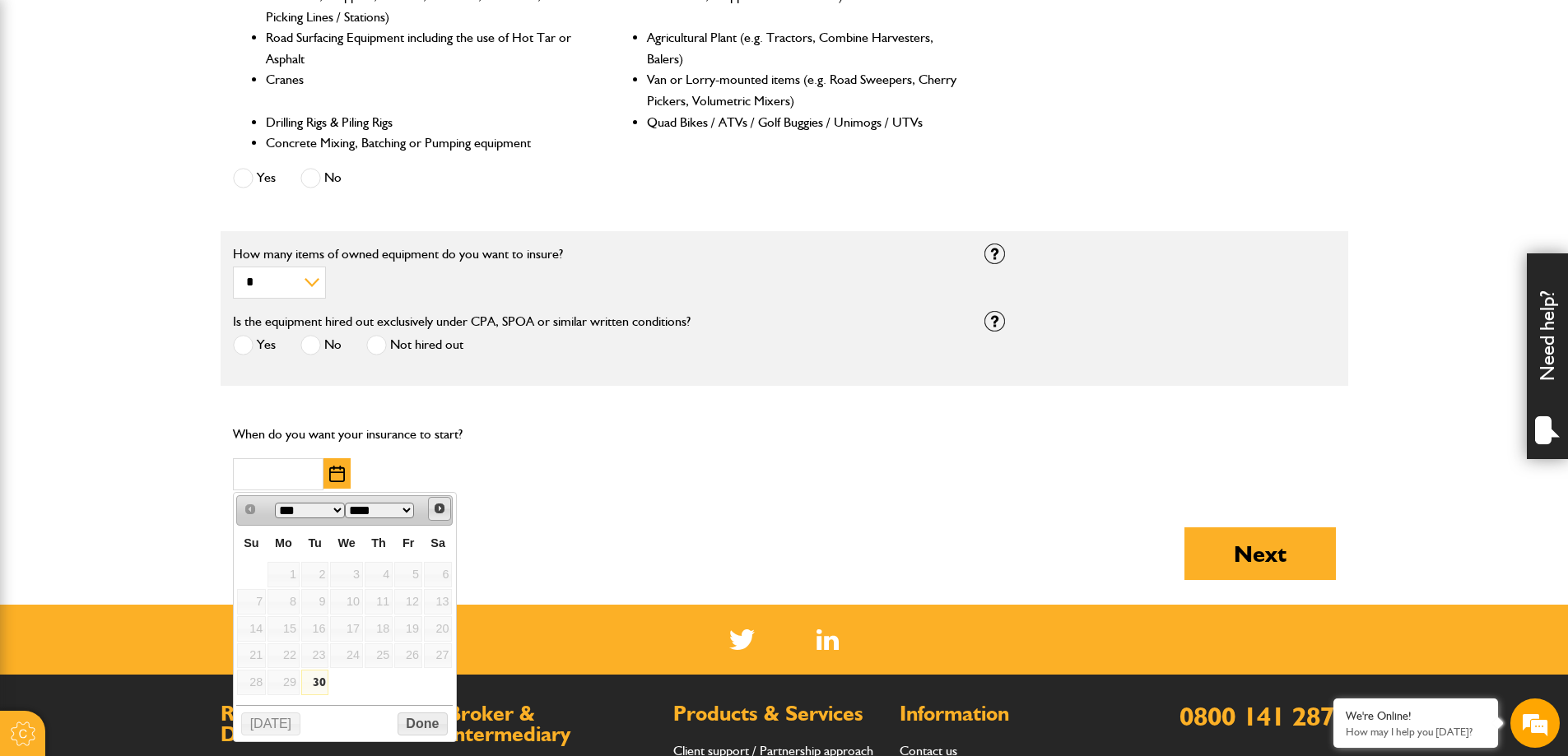
click at [441, 506] on span "Next" at bounding box center [439, 507] width 13 height 13
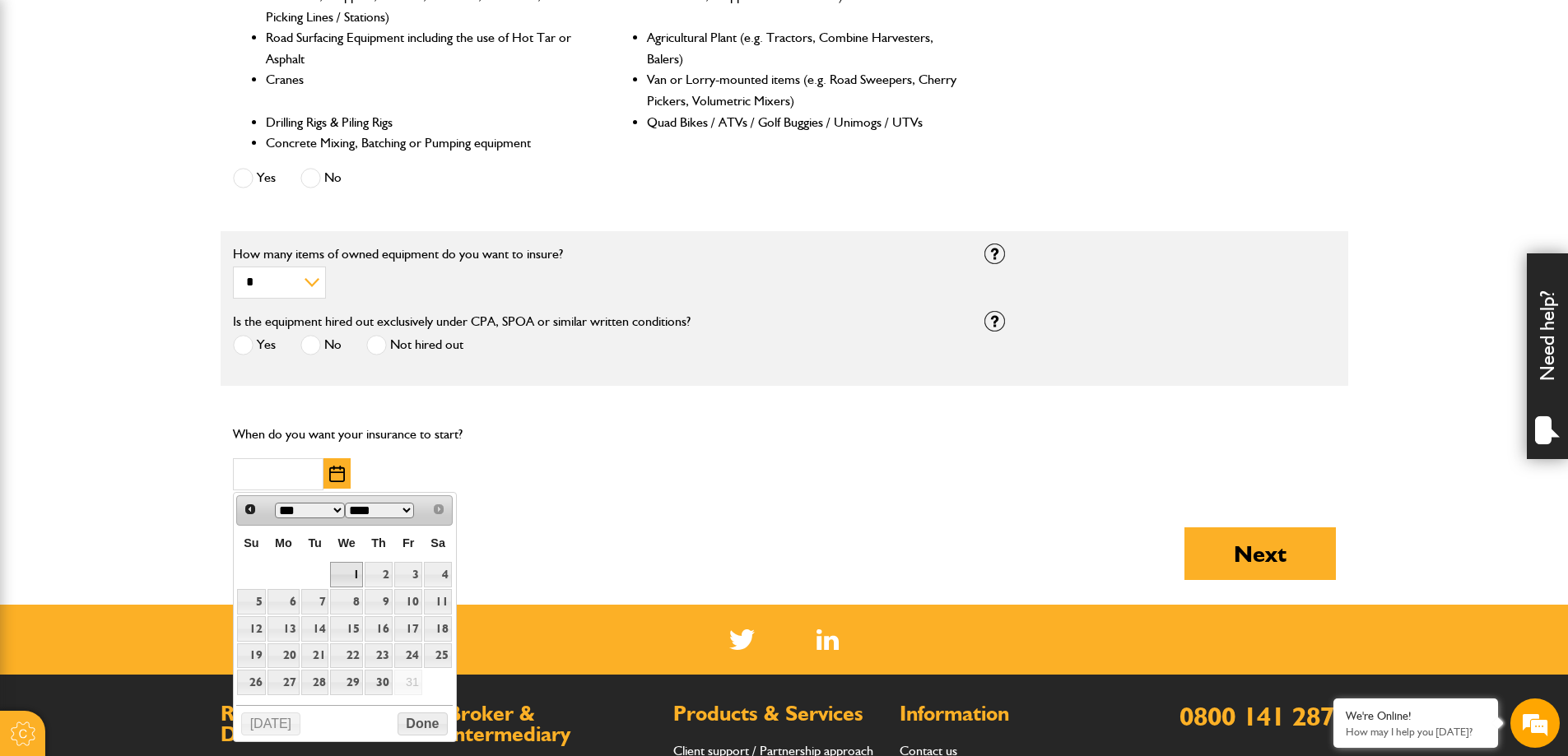
drag, startPoint x: 350, startPoint y: 570, endPoint x: 548, endPoint y: 506, distance: 208.1
click at [351, 570] on link "1" at bounding box center [346, 574] width 32 height 26
type input "**********"
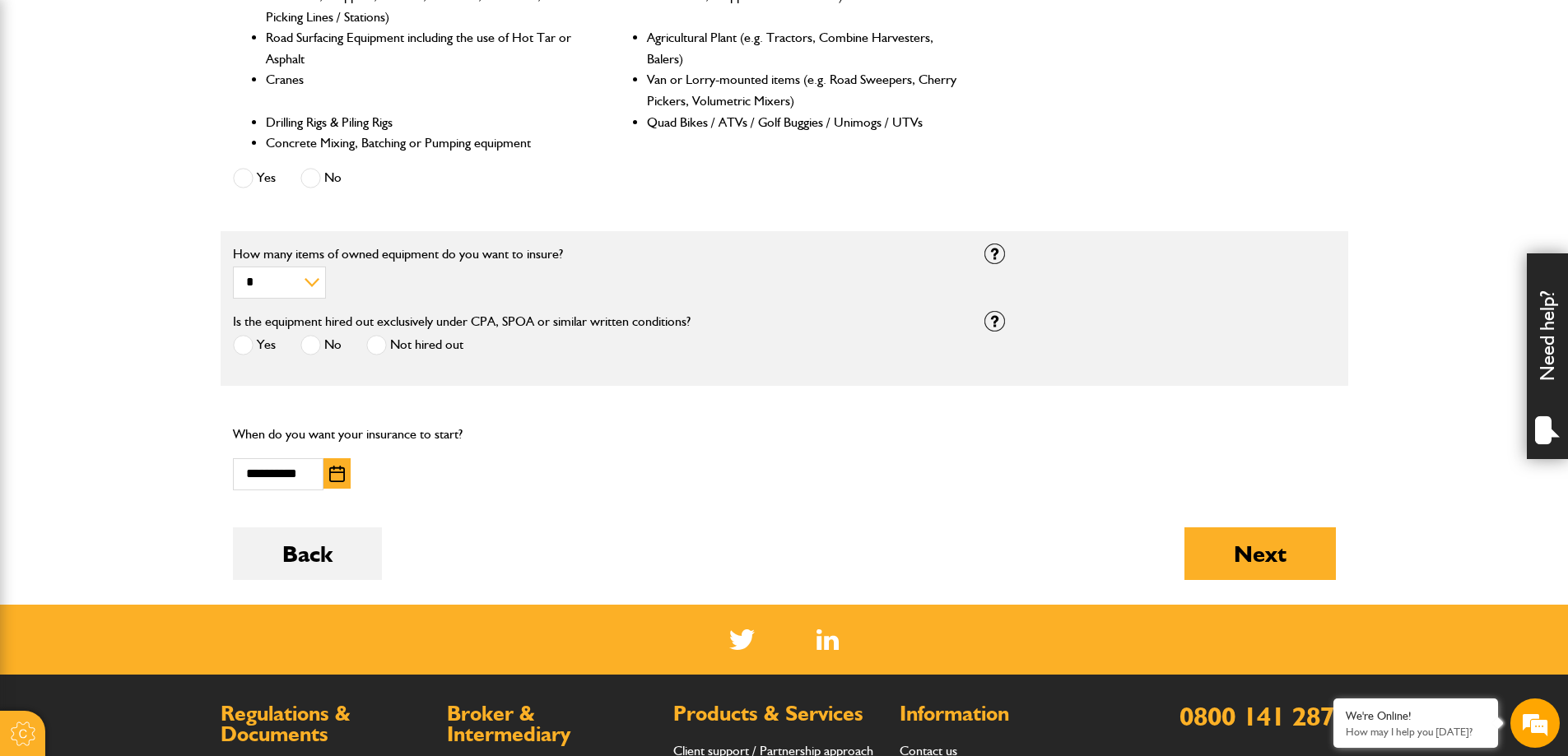
scroll to position [987, 0]
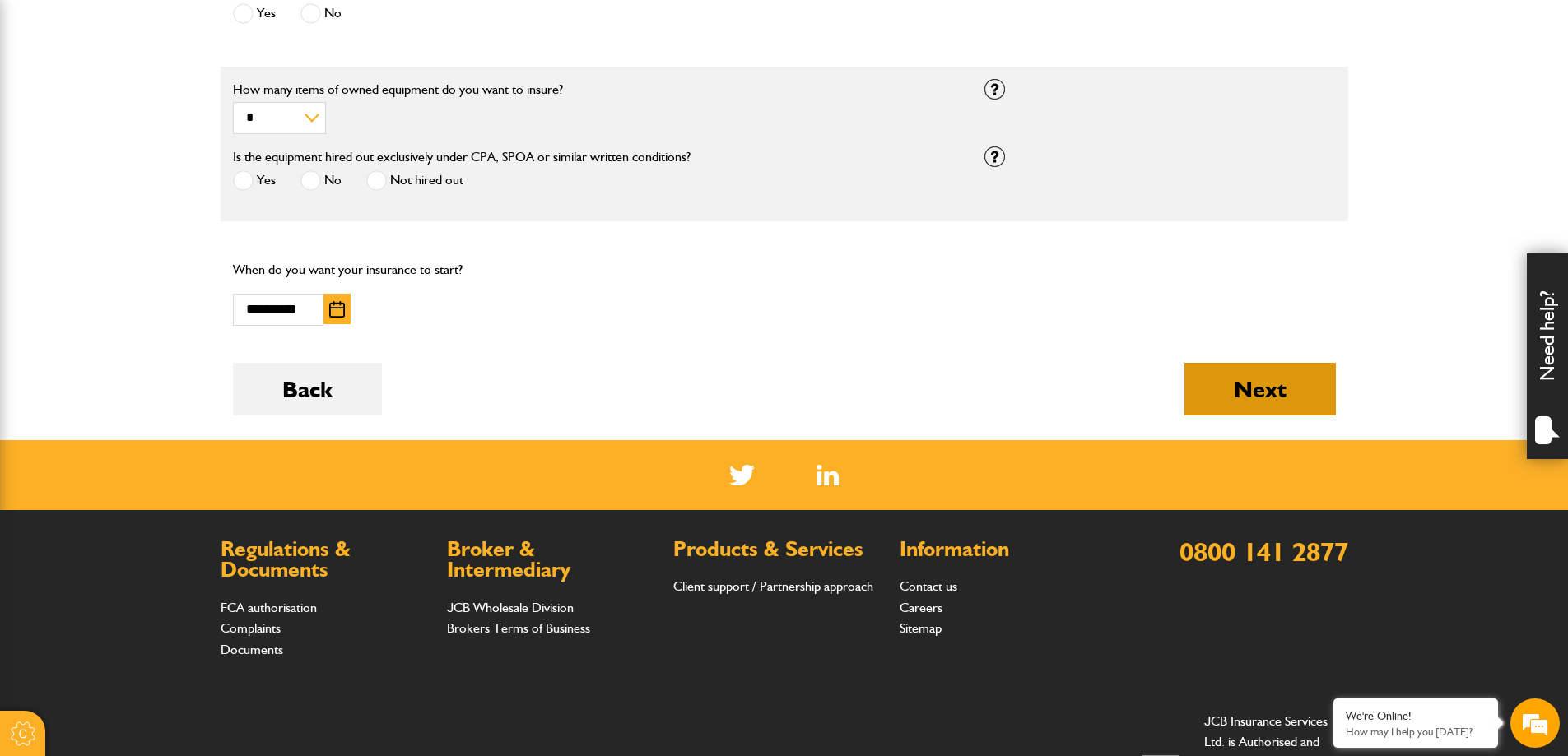
click at [1247, 407] on button "Next" at bounding box center [1260, 389] width 151 height 53
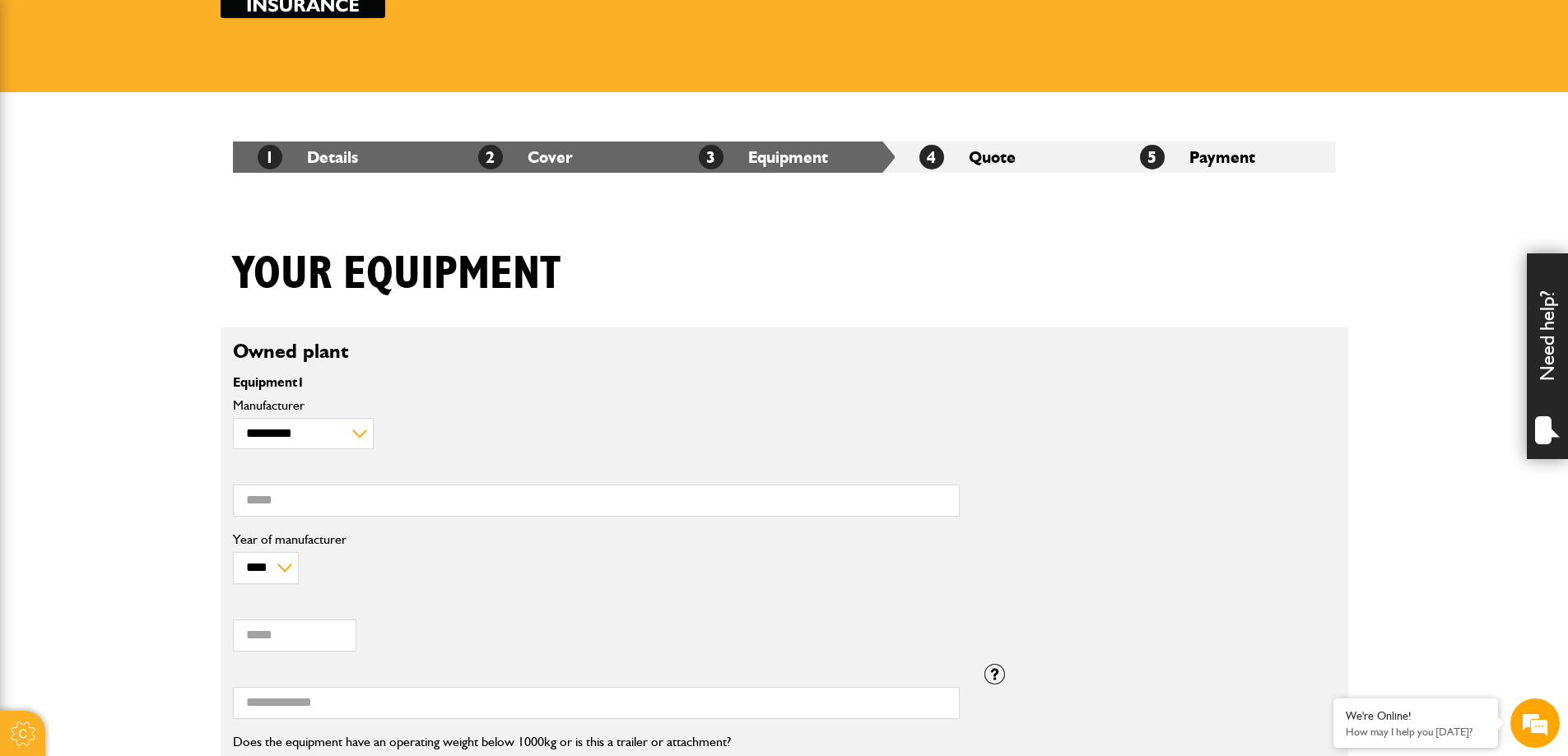
scroll to position [247, 0]
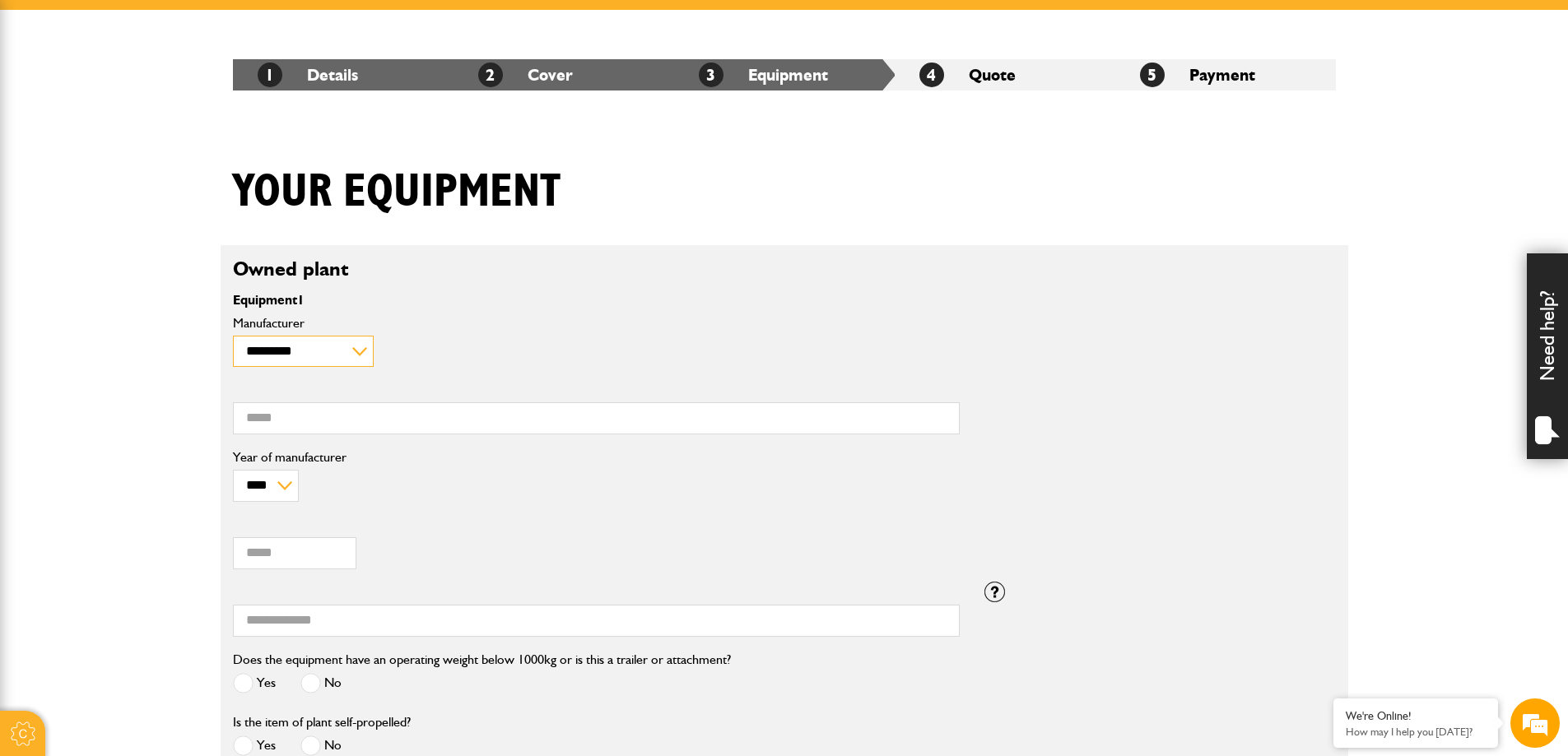
click at [272, 350] on select "**********" at bounding box center [303, 351] width 141 height 32
select select "**"
click at [233, 335] on select "**********" at bounding box center [303, 351] width 141 height 32
